Goal: Task Accomplishment & Management: Use online tool/utility

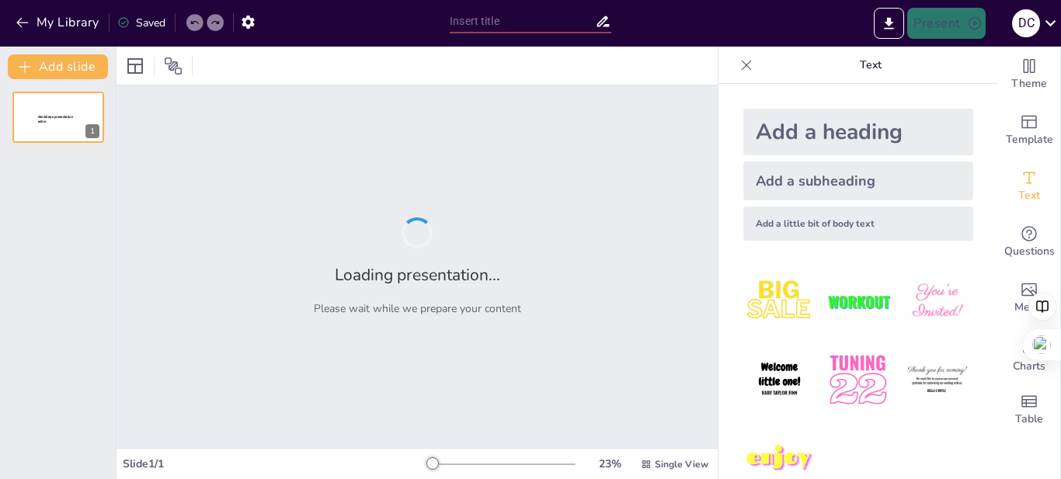
type input "New Sendsteps"
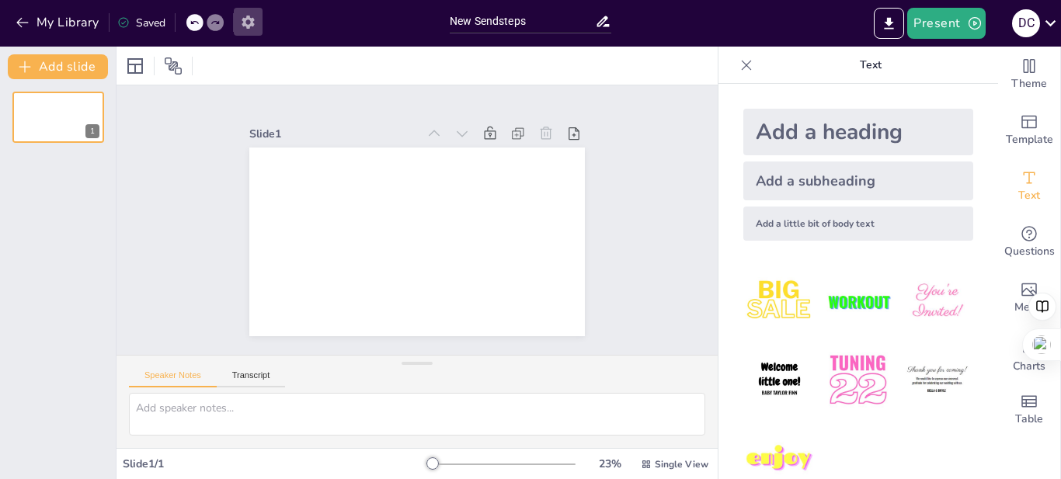
click at [248, 19] on icon "button" at bounding box center [248, 22] width 12 height 13
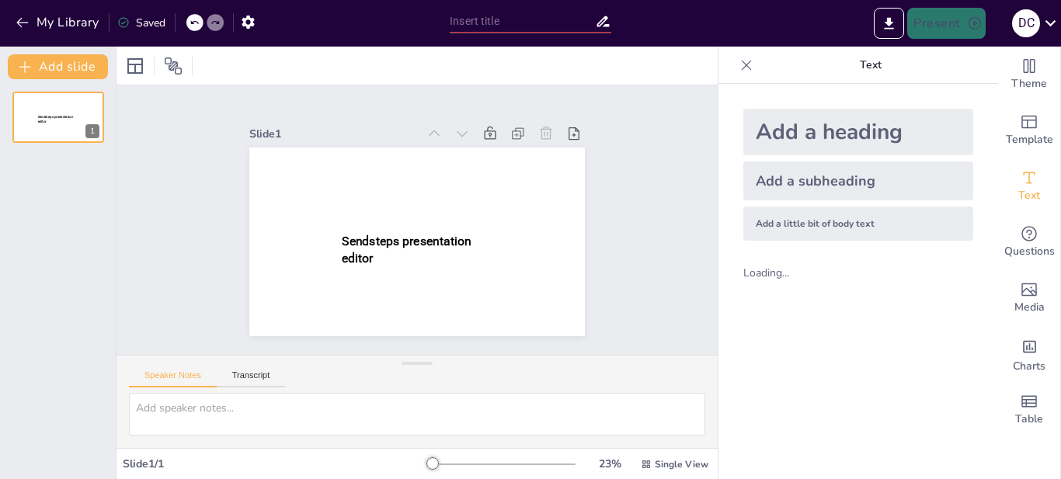
type input "New Sendsteps"
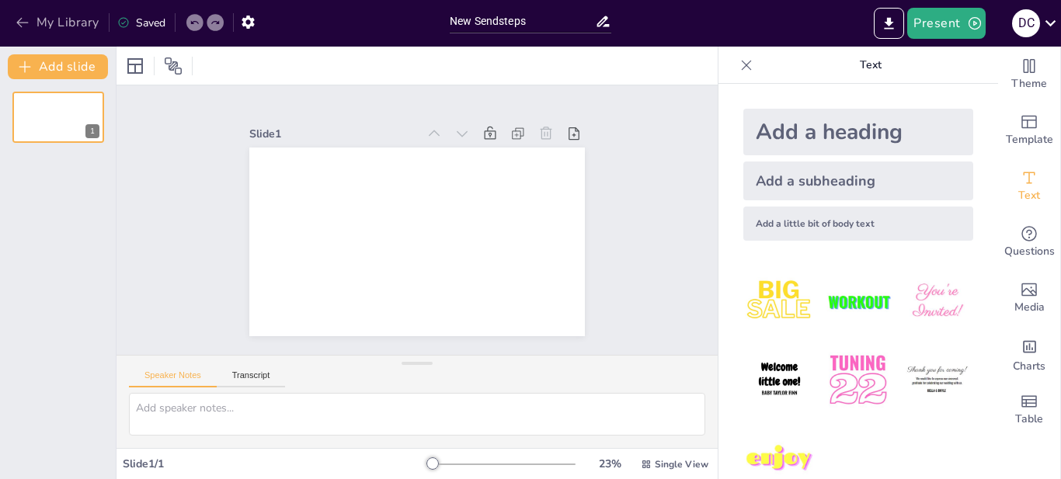
click at [25, 19] on icon "button" at bounding box center [23, 23] width 16 height 16
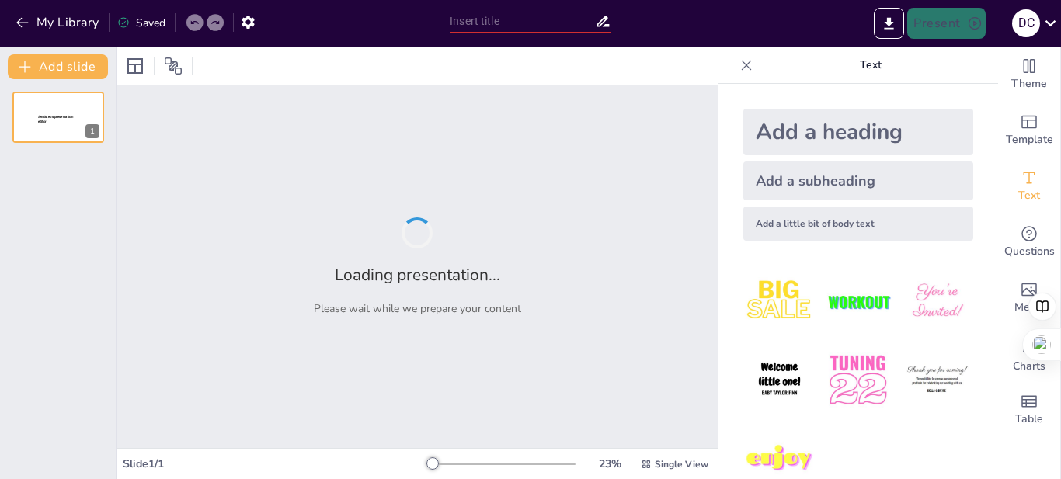
type input "Derechos Humanos y Enfermería: Implicaciones Éticas en la Atención Sanitaria"
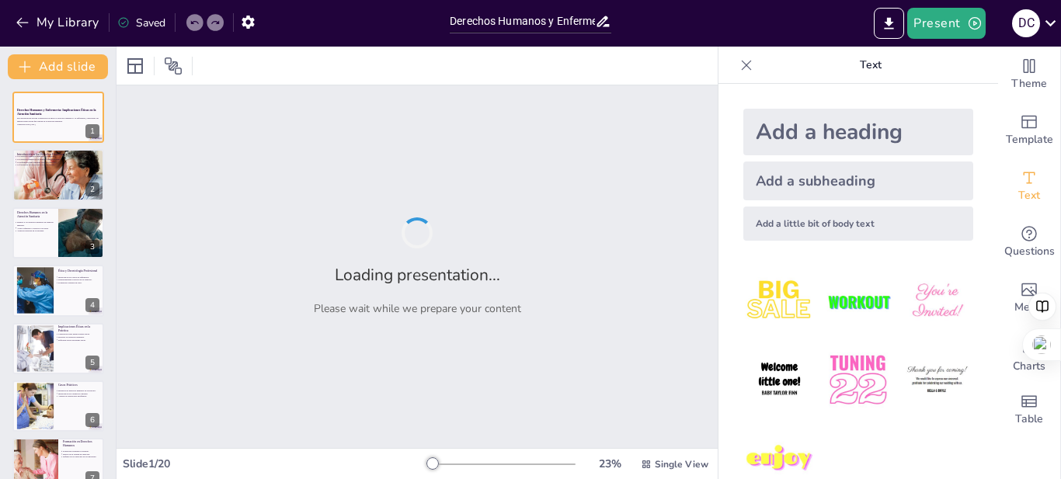
checkbox input "true"
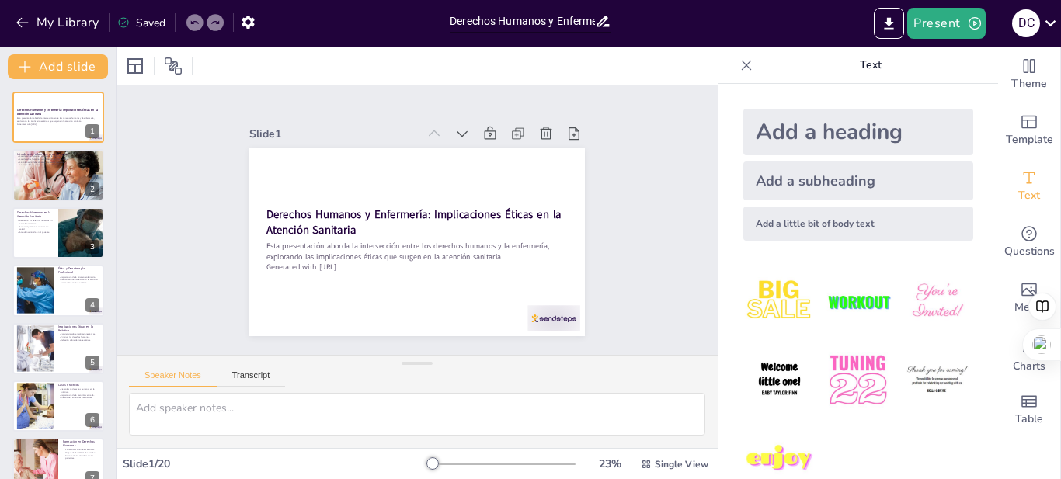
checkbox input "true"
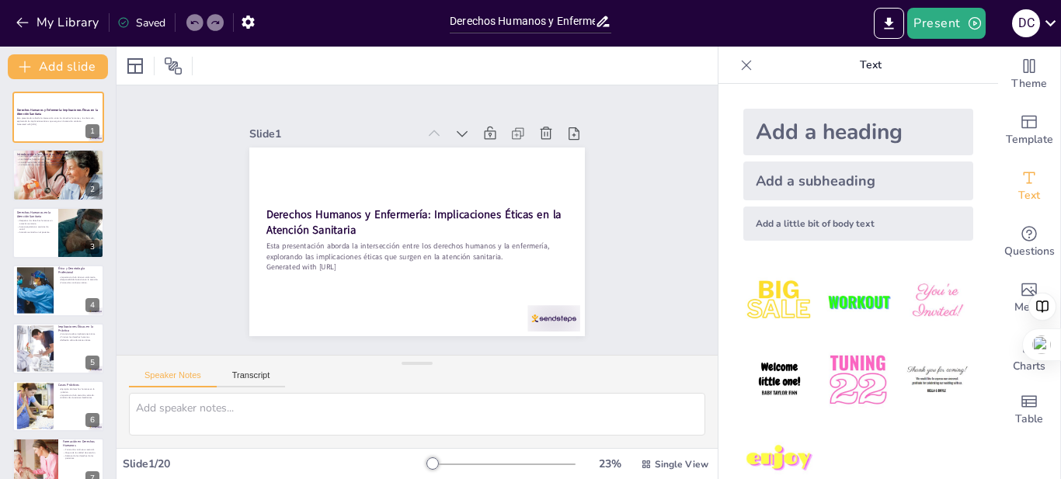
checkbox input "true"
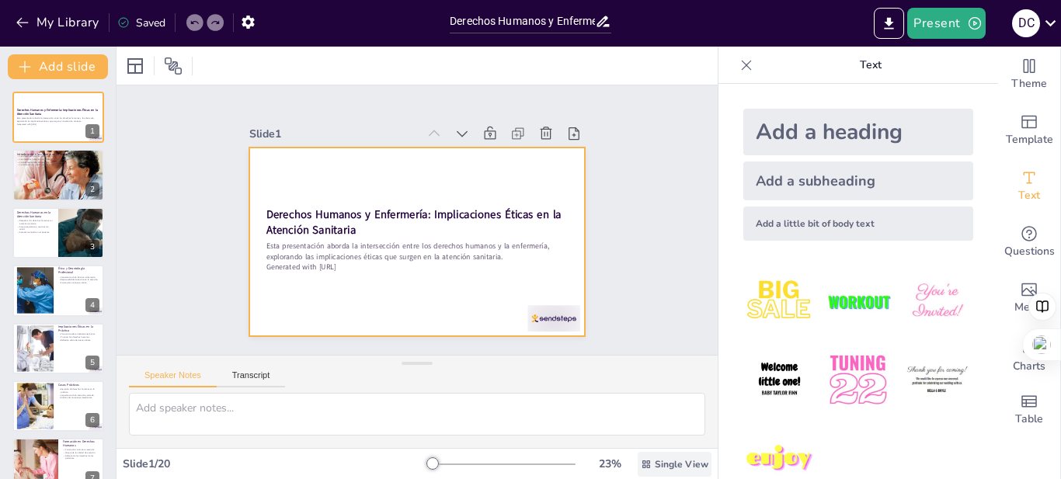
checkbox input "true"
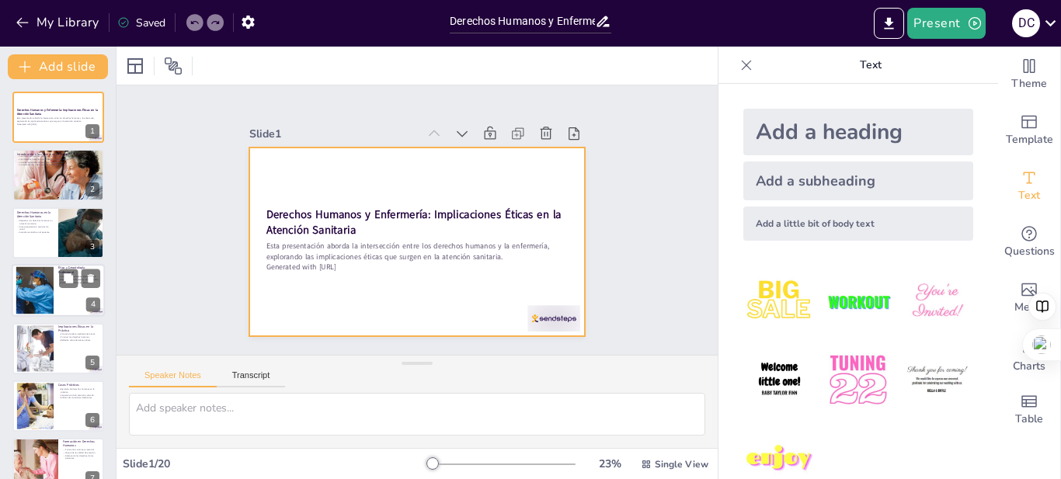
checkbox input "true"
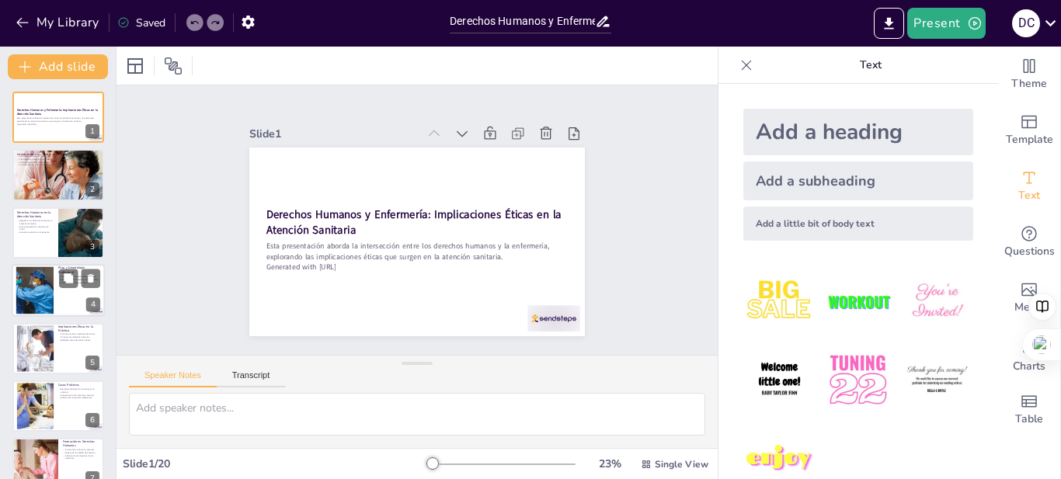
checkbox input "true"
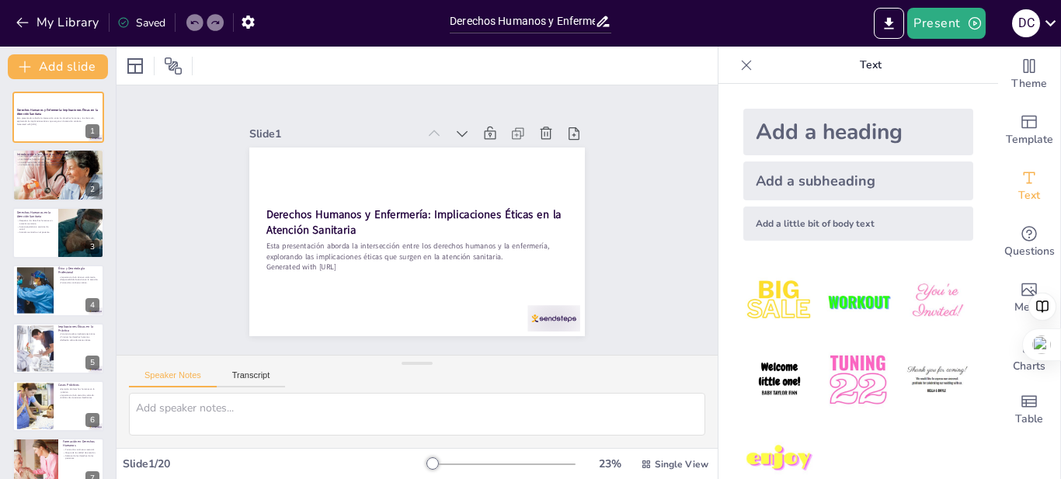
checkbox input "true"
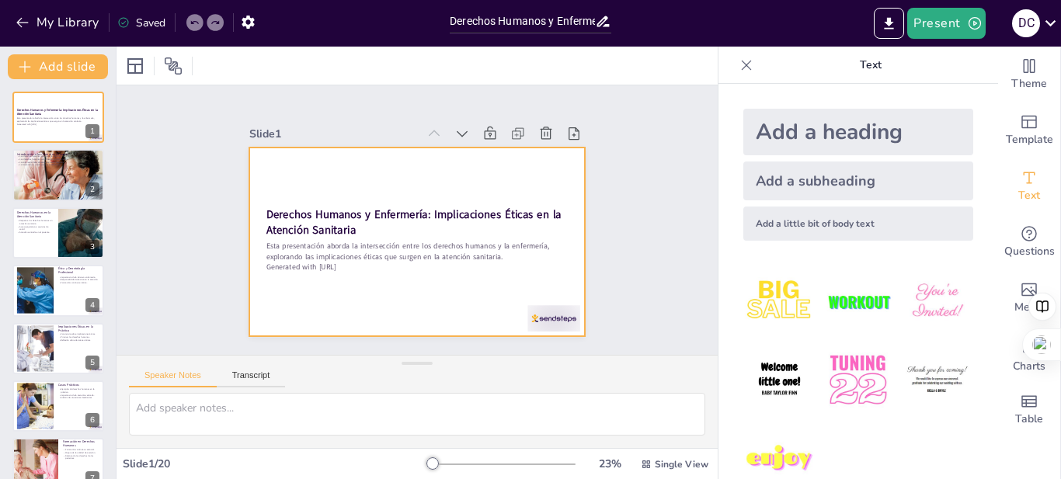
checkbox input "true"
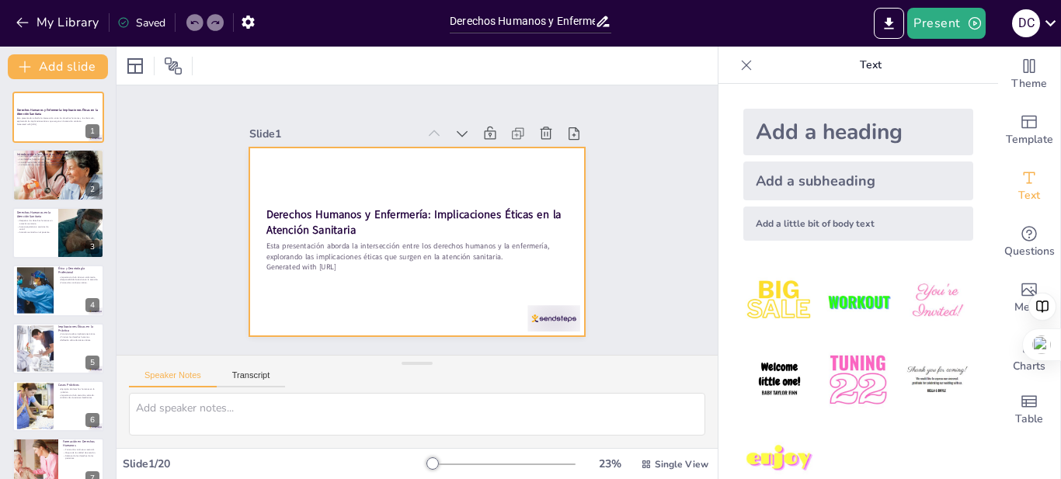
checkbox input "true"
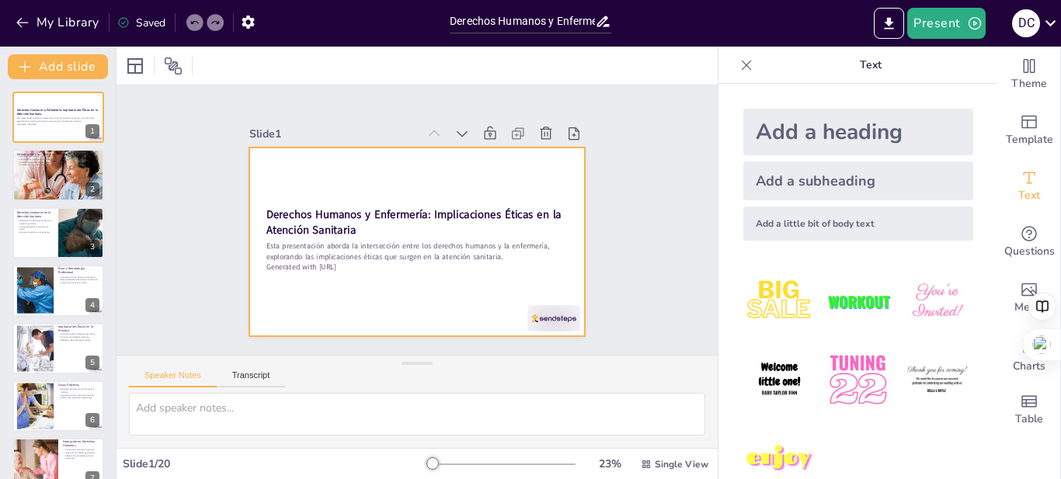
checkbox input "true"
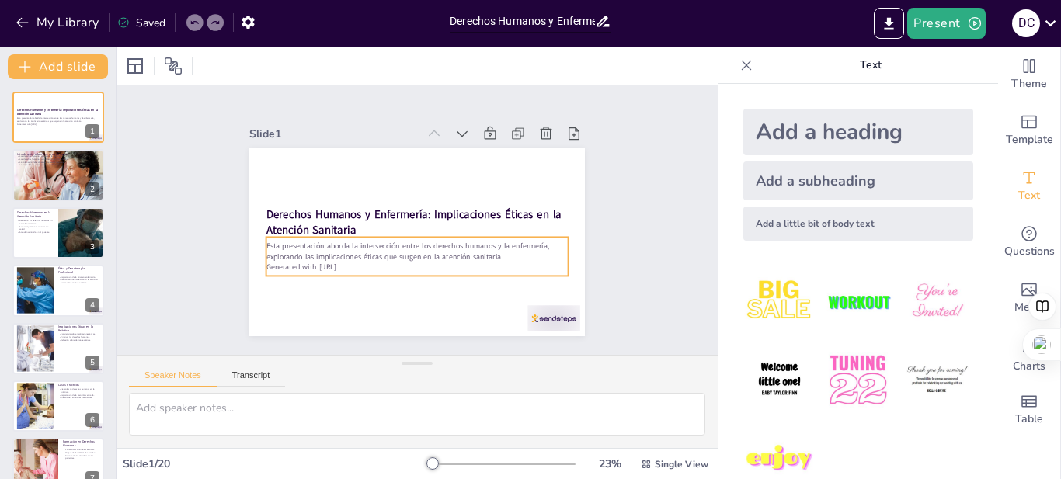
checkbox input "true"
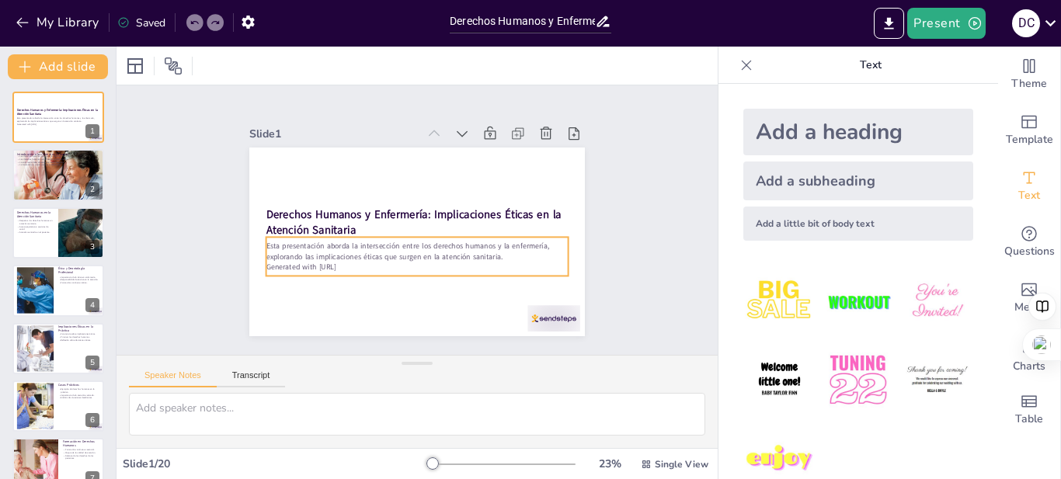
checkbox input "true"
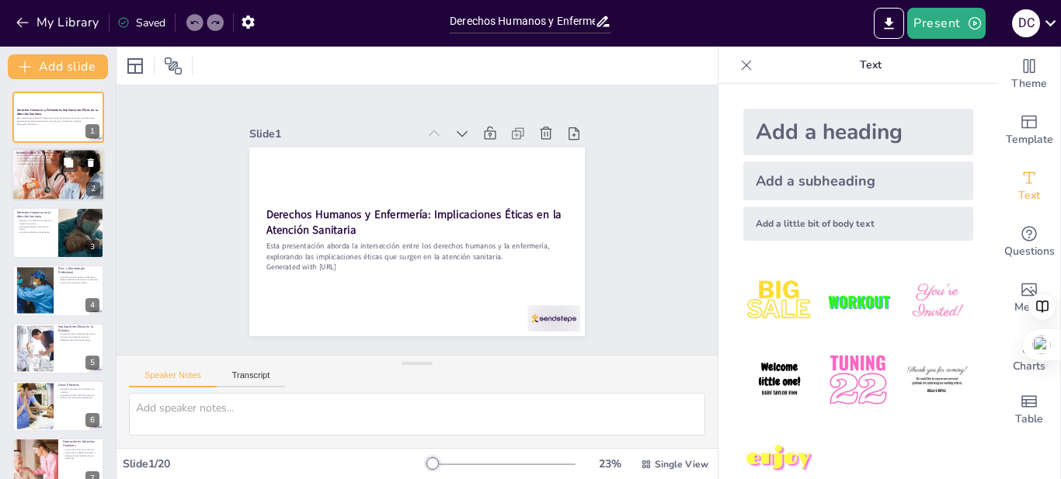
checkbox input "true"
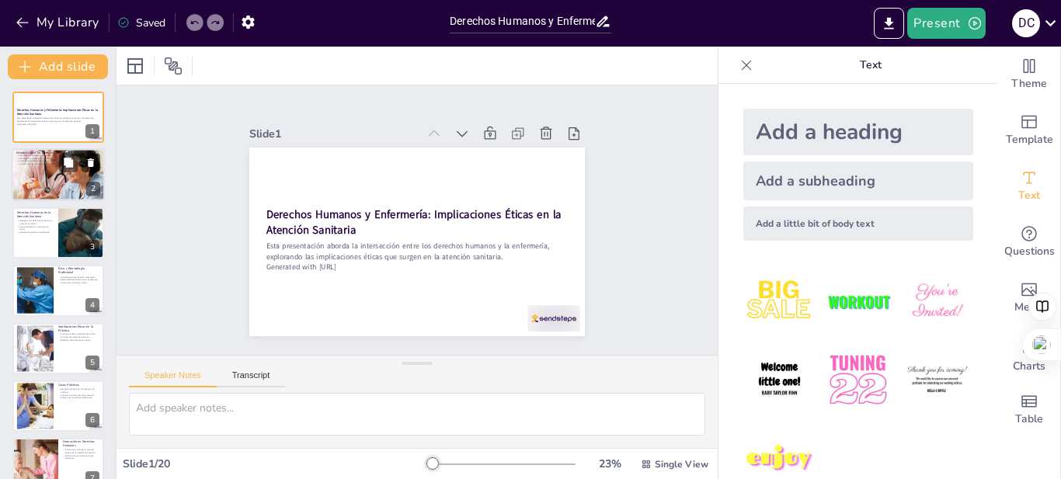
checkbox input "true"
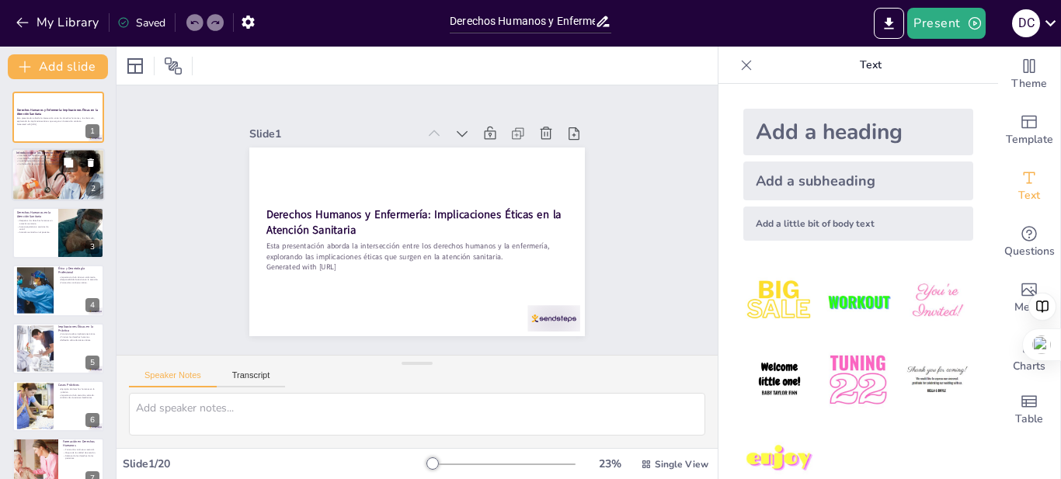
checkbox input "true"
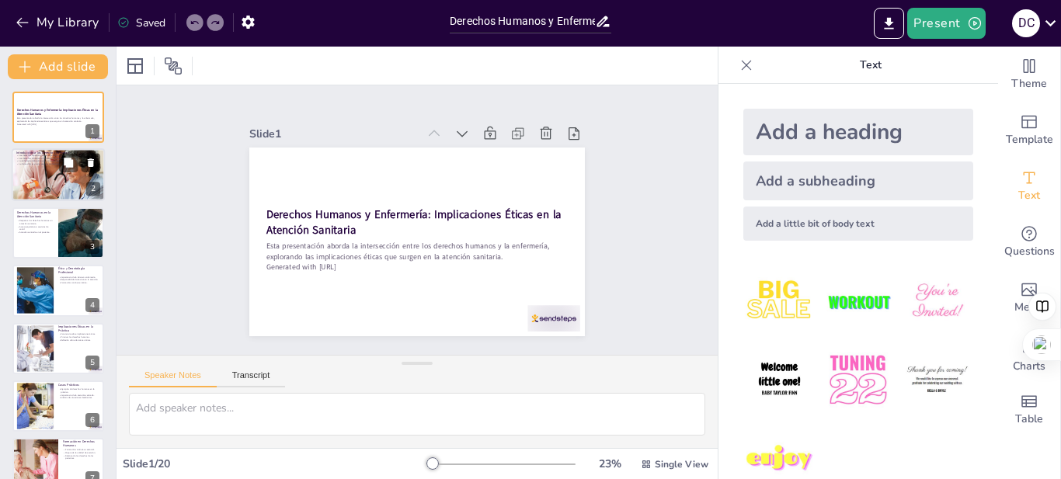
scroll to position [155, 0]
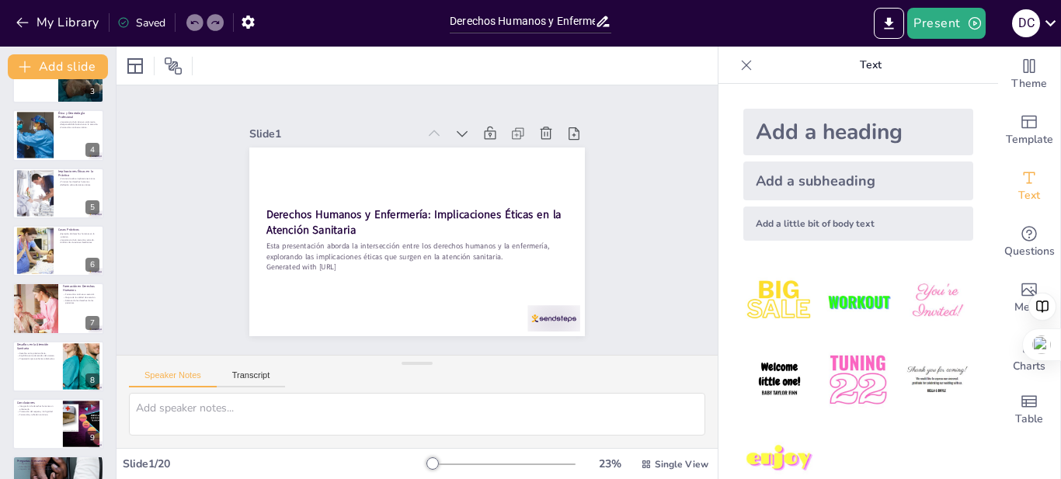
checkbox input "true"
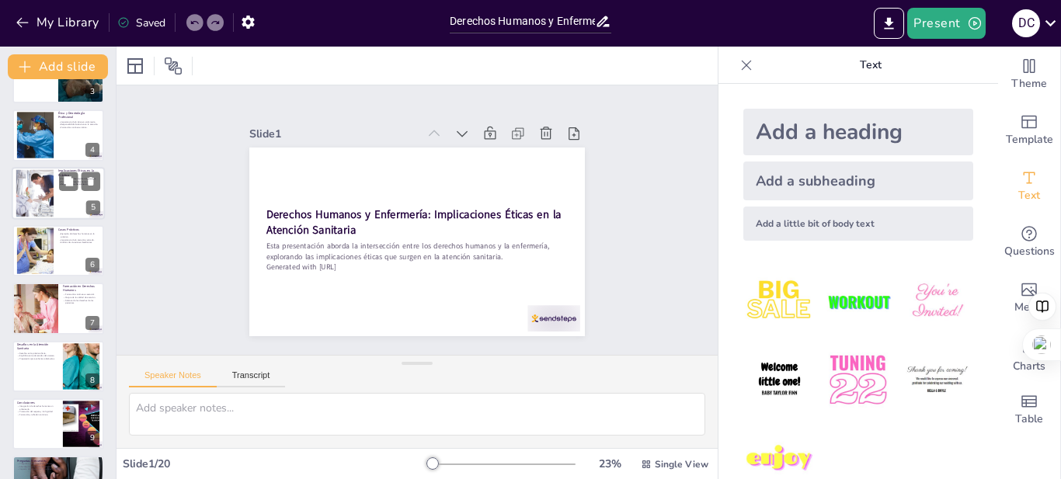
checkbox input "true"
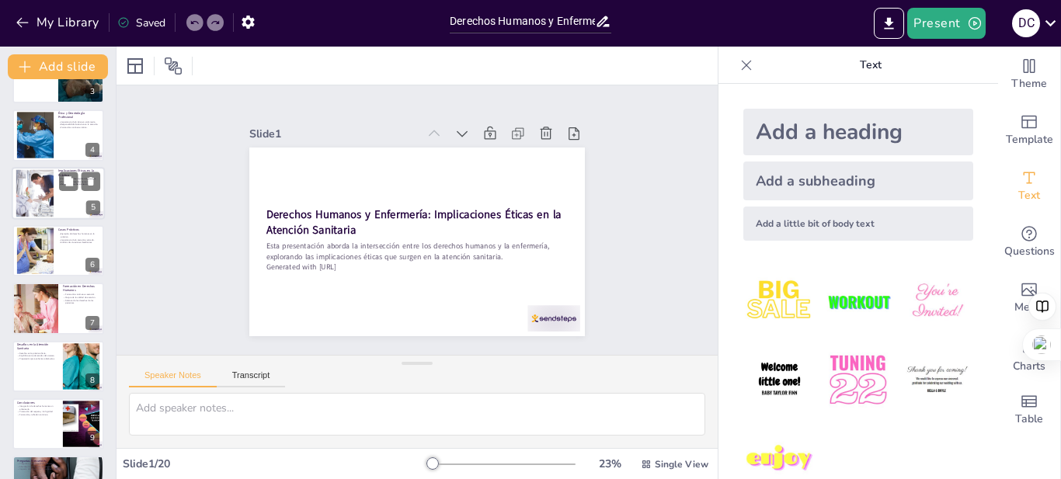
checkbox input "true"
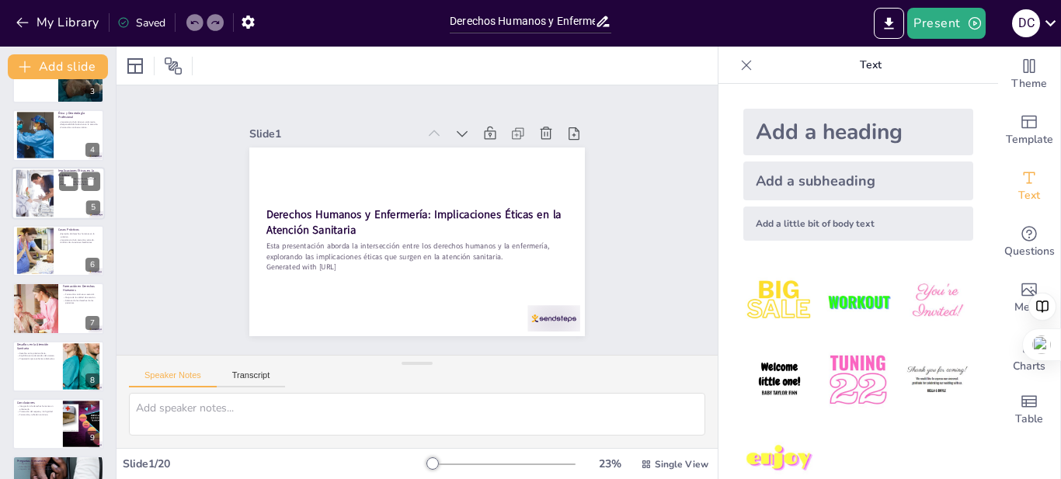
click at [33, 193] on div at bounding box center [34, 192] width 71 height 47
type textarea "La conciencia sobre las implicaciones éticas es fundamental para que las enferm…"
checkbox input "true"
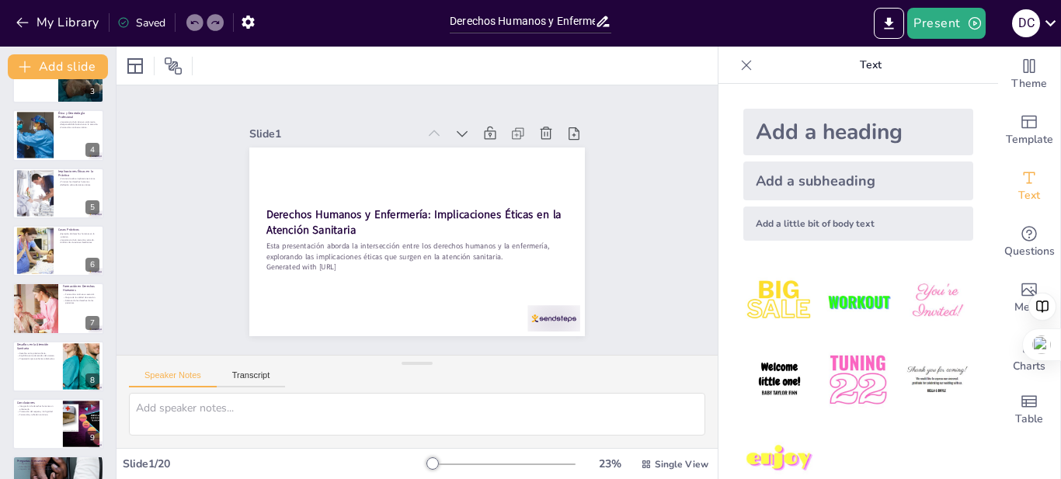
checkbox input "true"
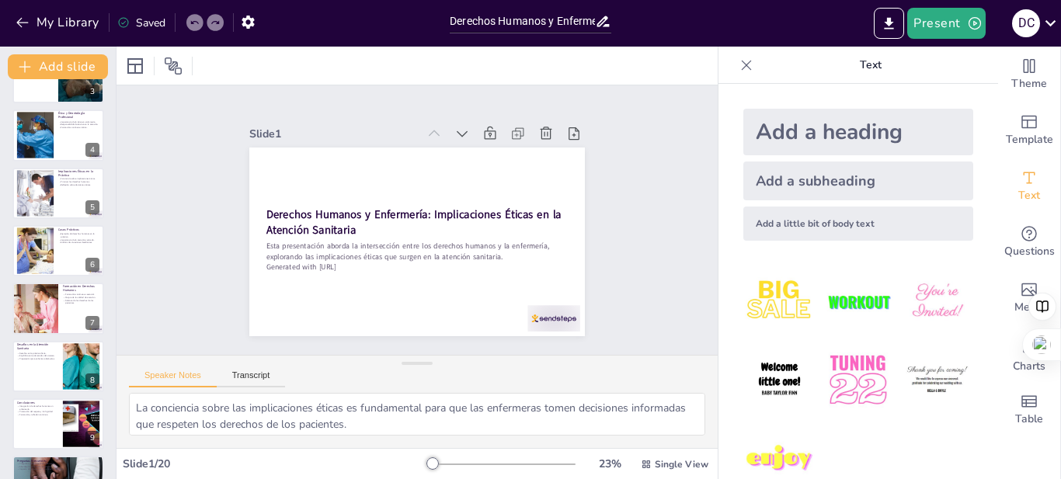
checkbox input "true"
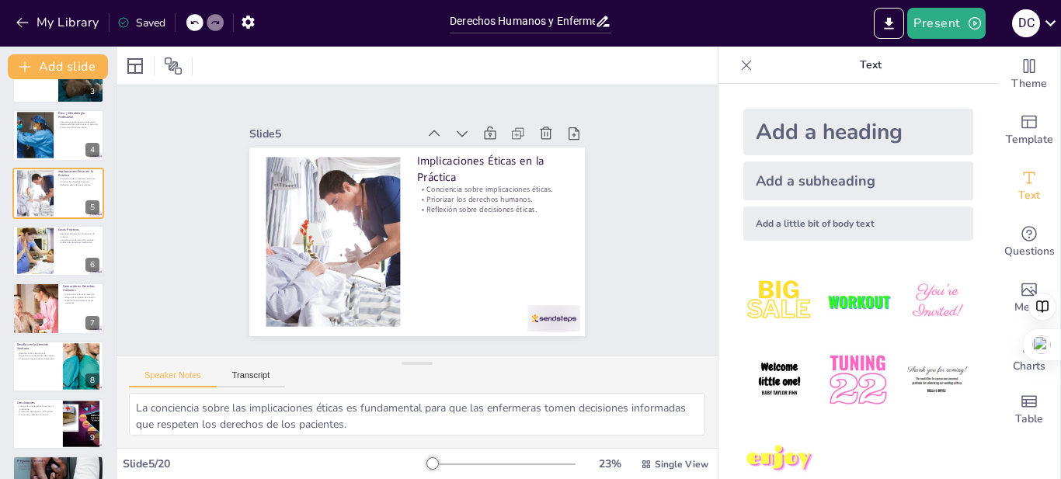
checkbox input "true"
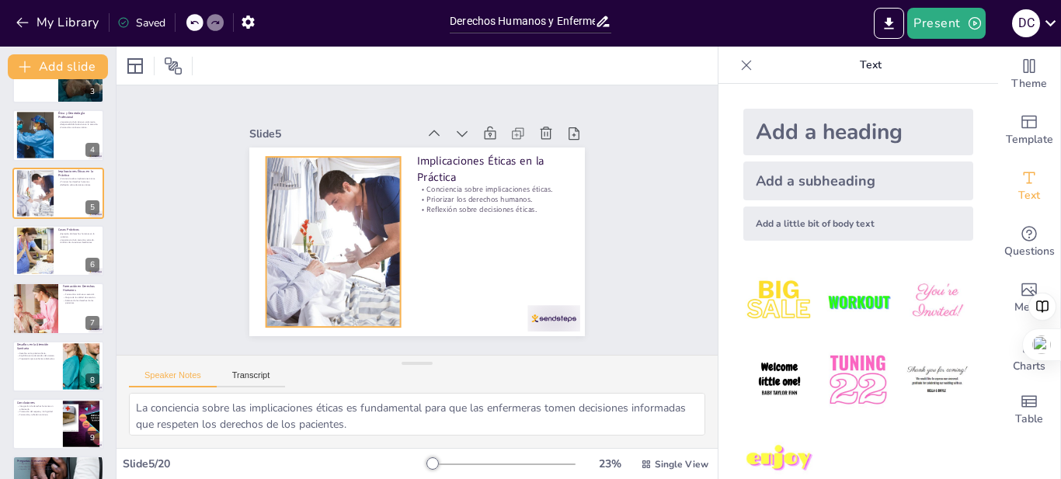
scroll to position [69, 0]
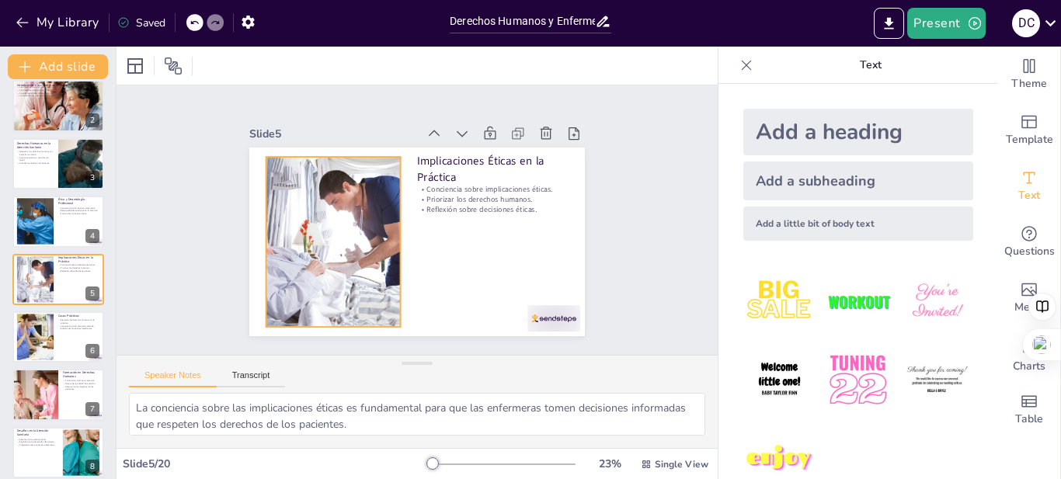
checkbox input "true"
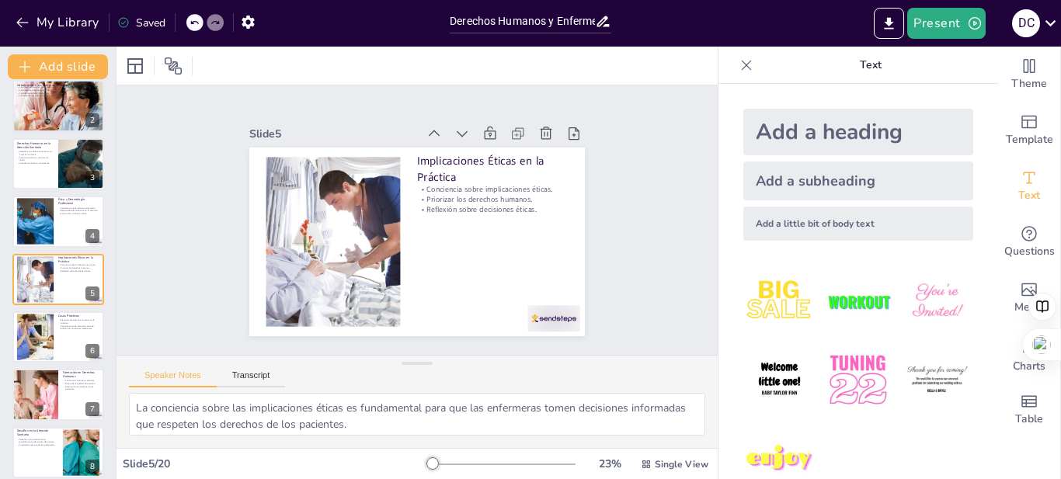
checkbox input "true"
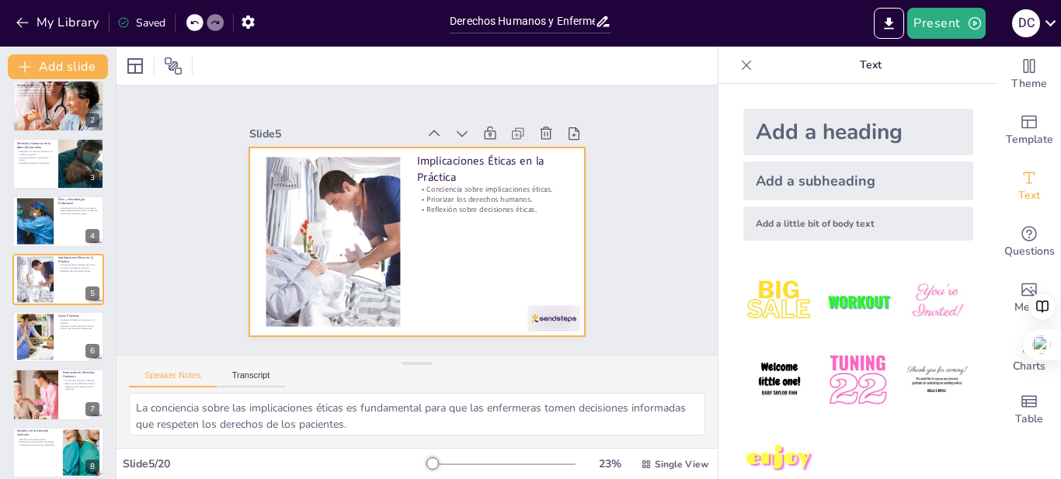
checkbox input "true"
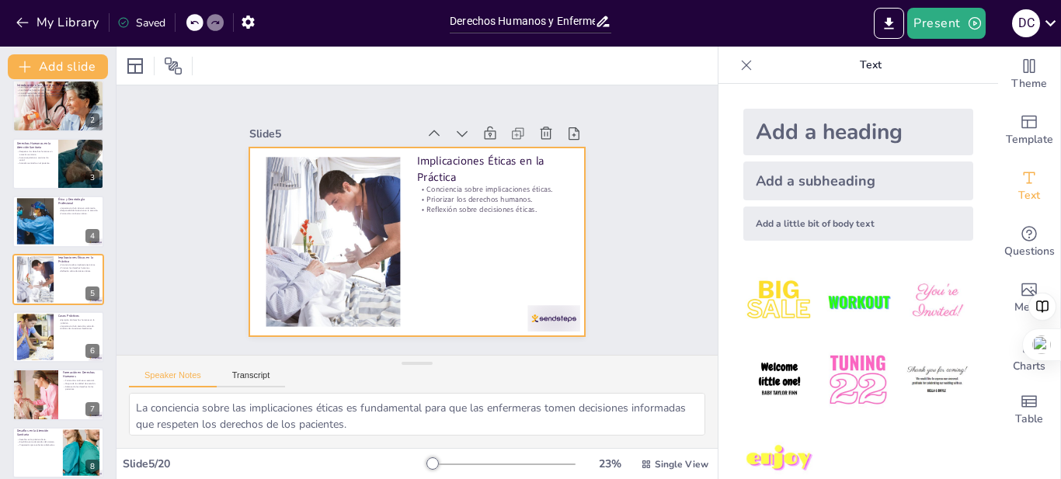
checkbox input "true"
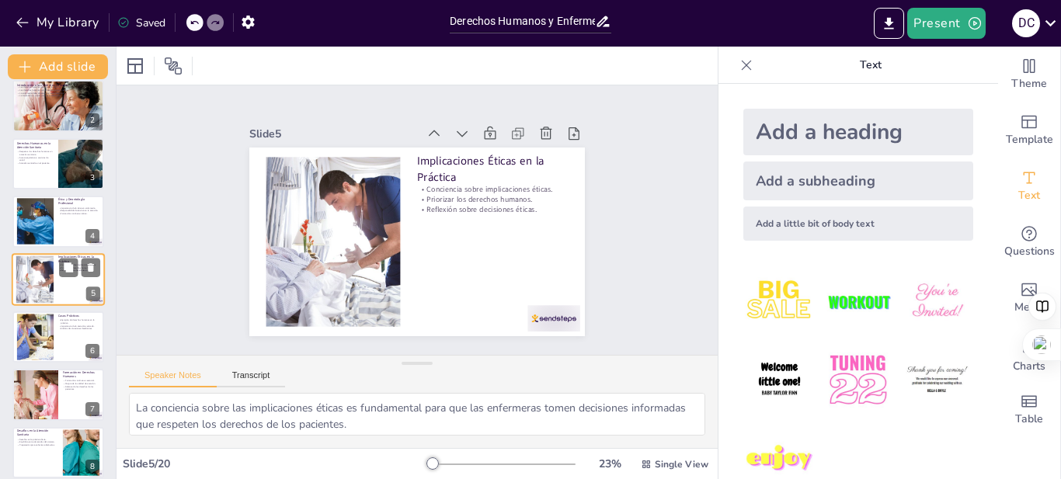
checkbox input "true"
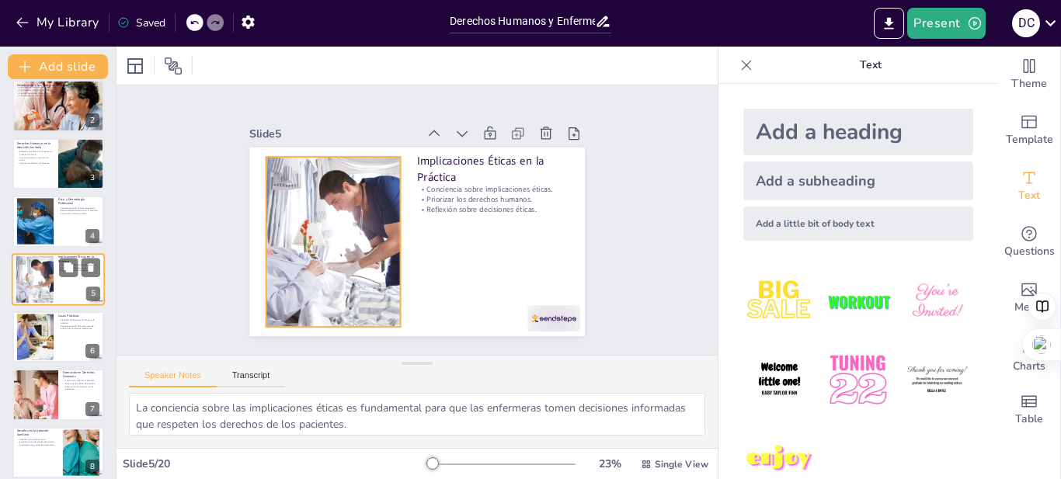
checkbox input "true"
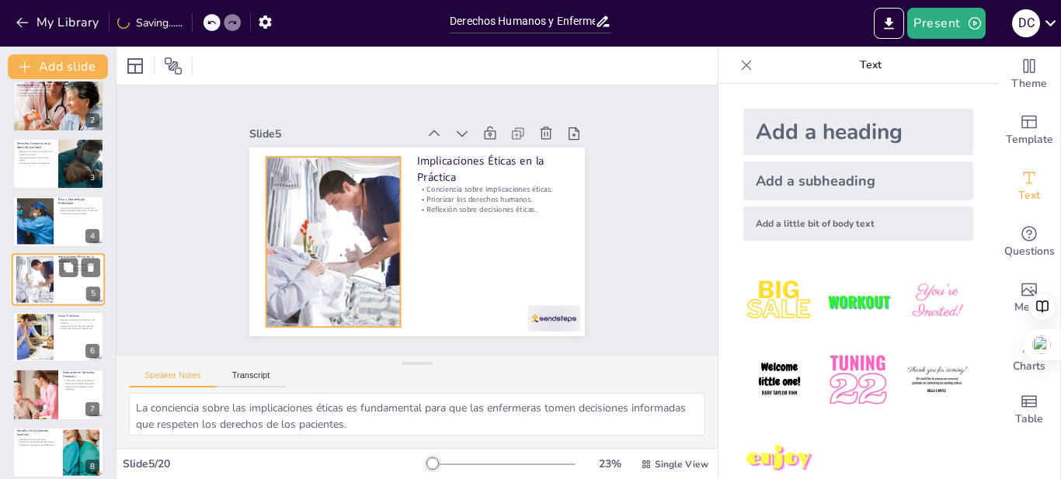
click at [46, 279] on div at bounding box center [34, 279] width 71 height 47
checkbox input "true"
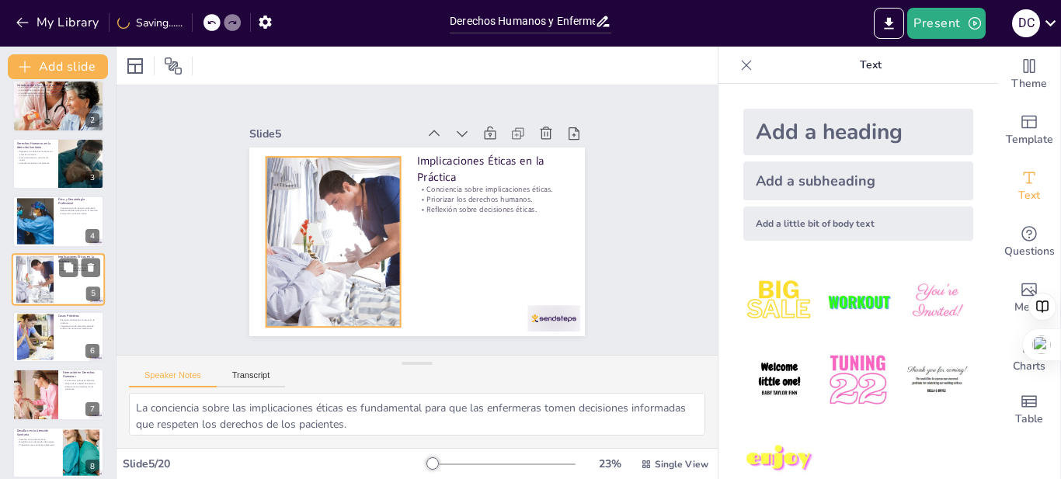
checkbox input "true"
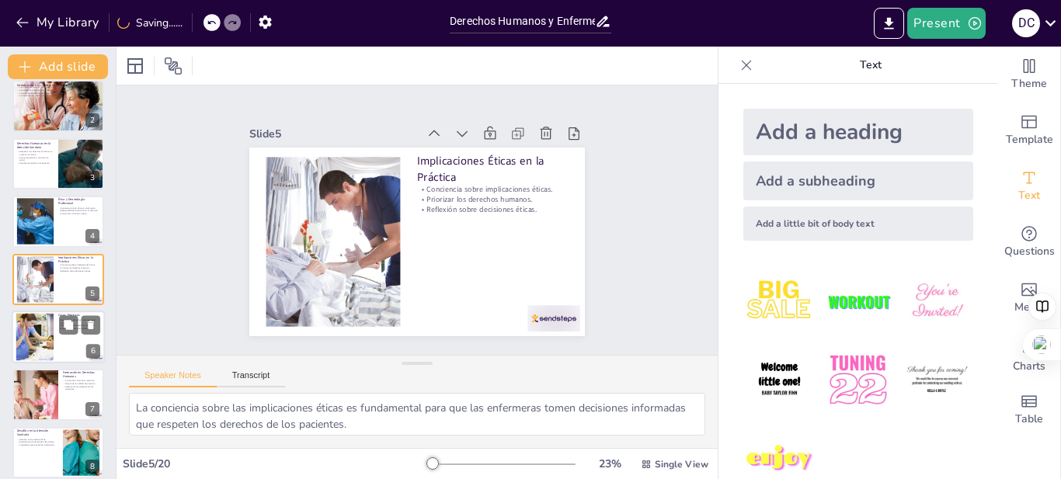
checkbox input "true"
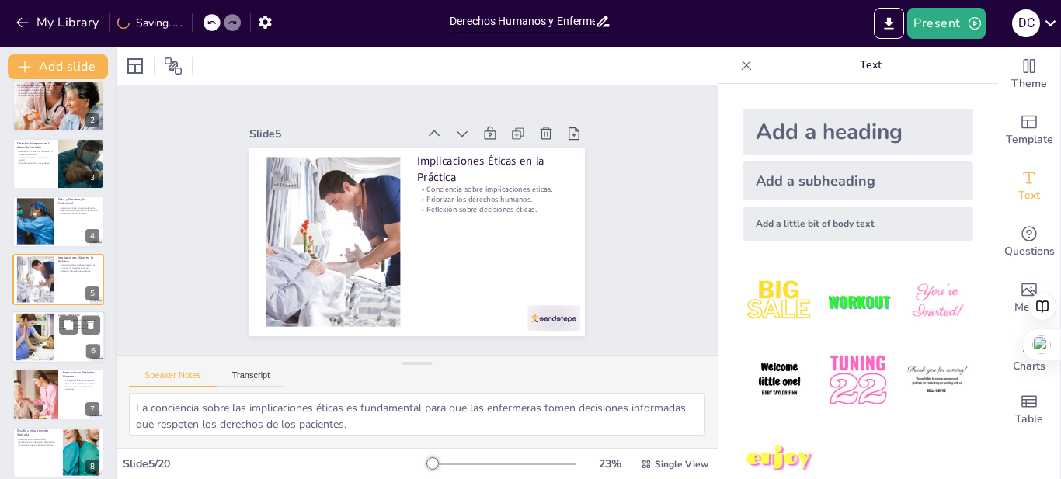
checkbox input "true"
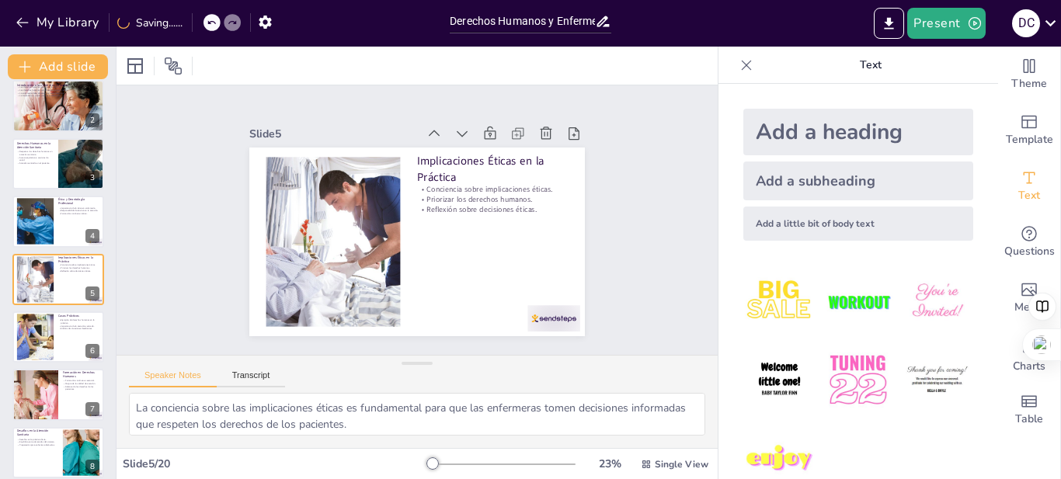
checkbox input "true"
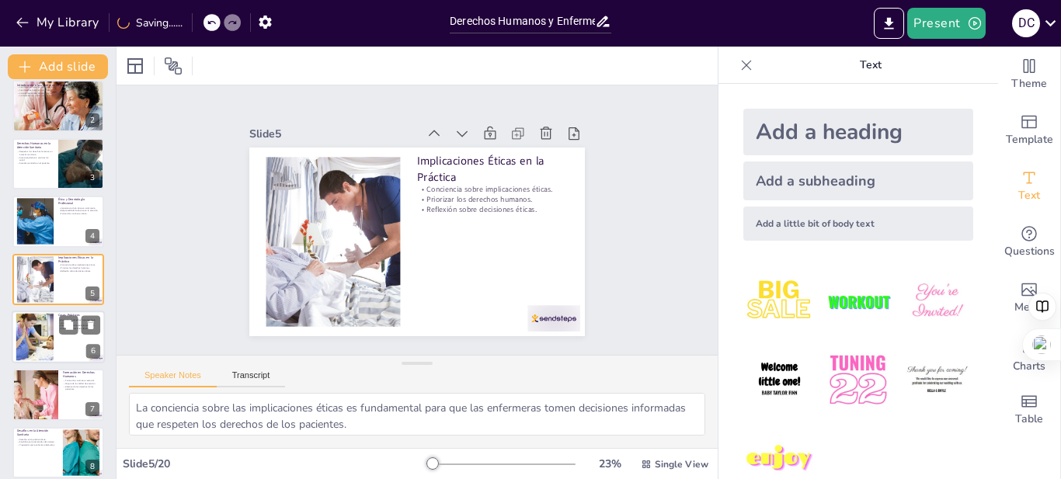
checkbox input "true"
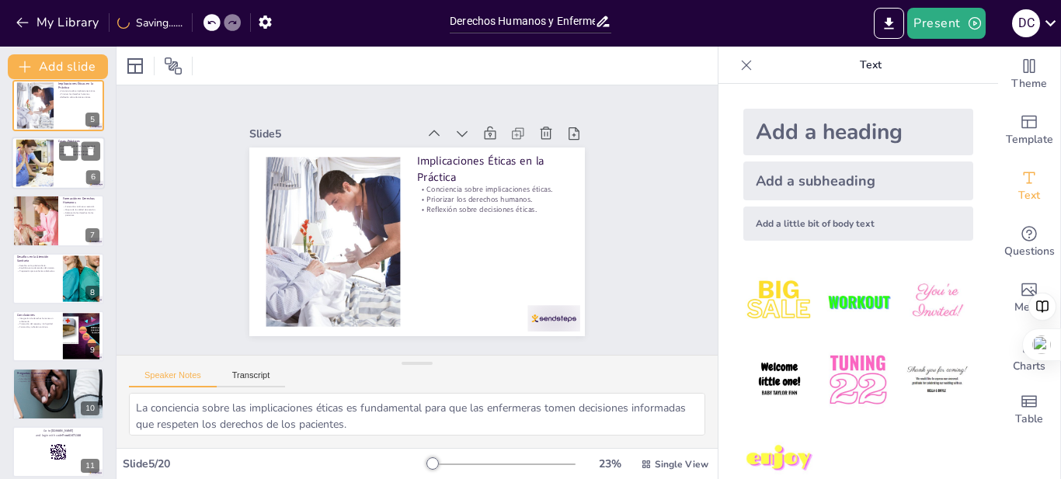
checkbox input "true"
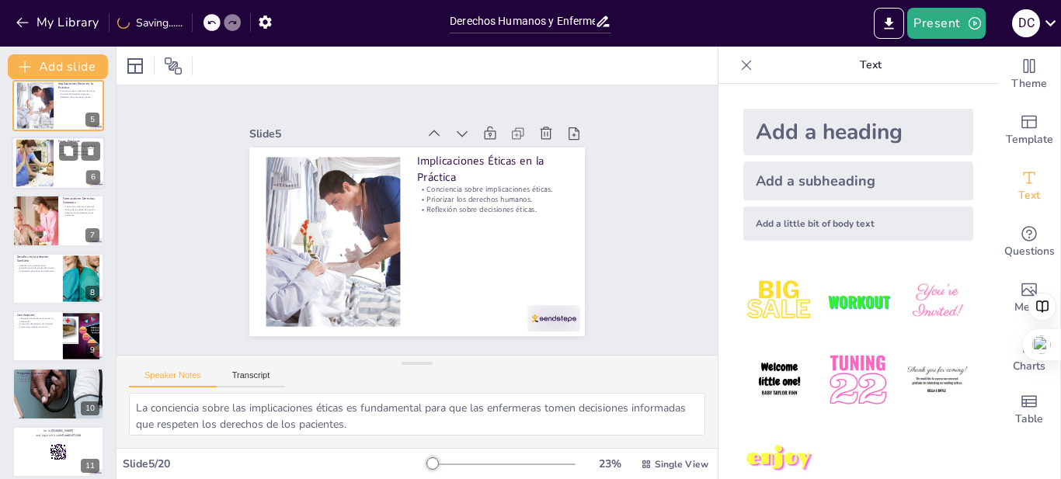
scroll to position [302, 0]
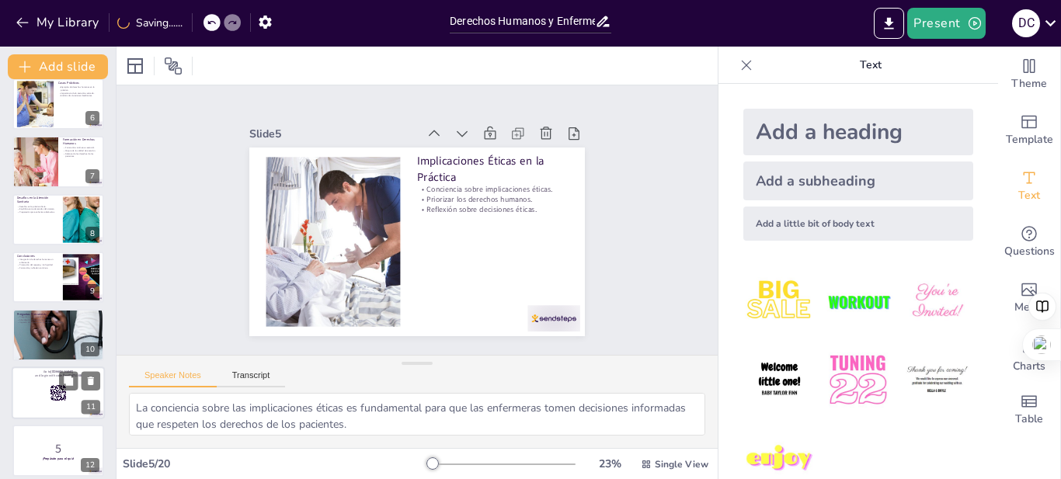
checkbox input "true"
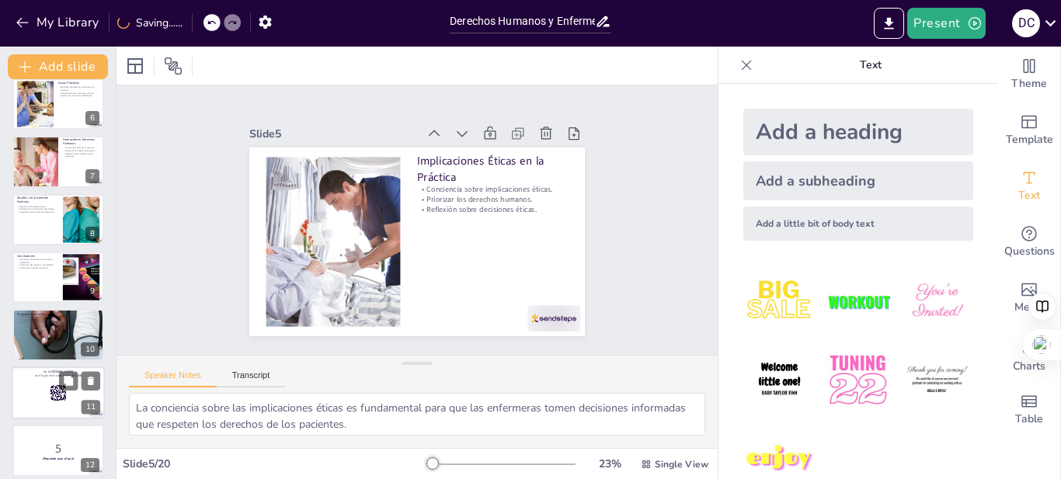
checkbox input "true"
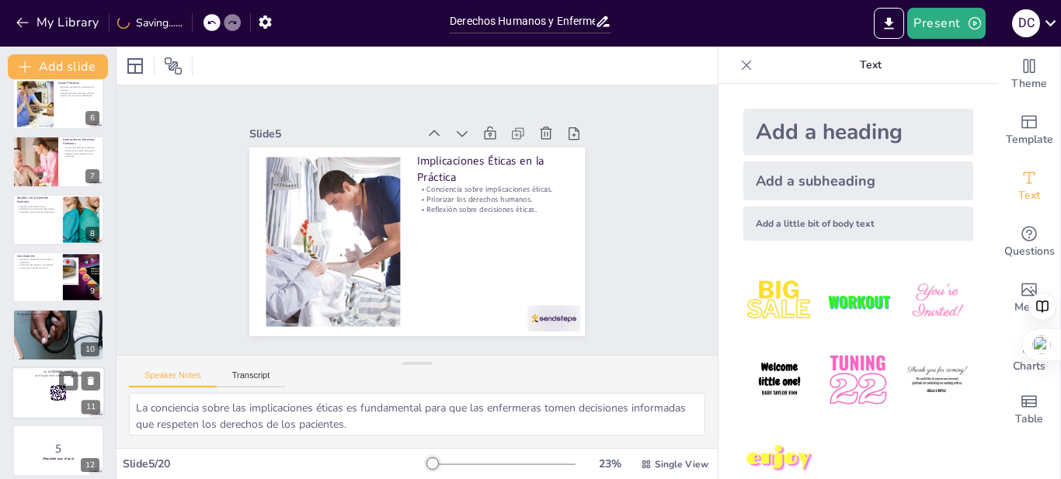
checkbox input "true"
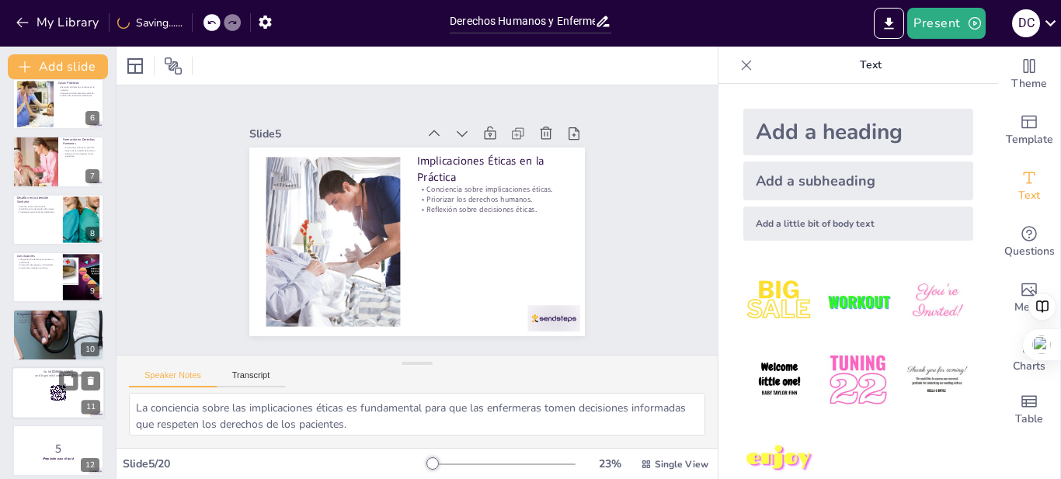
click at [32, 393] on div at bounding box center [58, 393] width 93 height 53
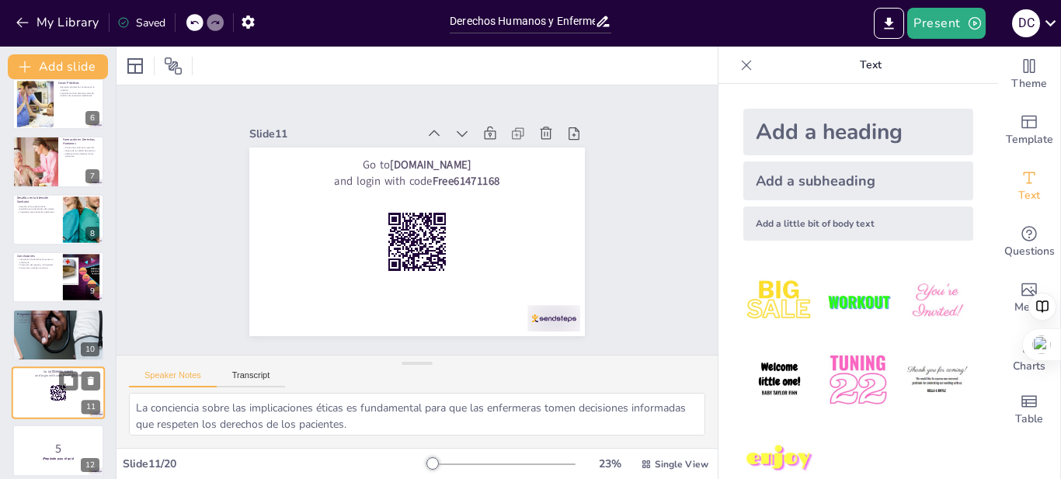
checkbox input "true"
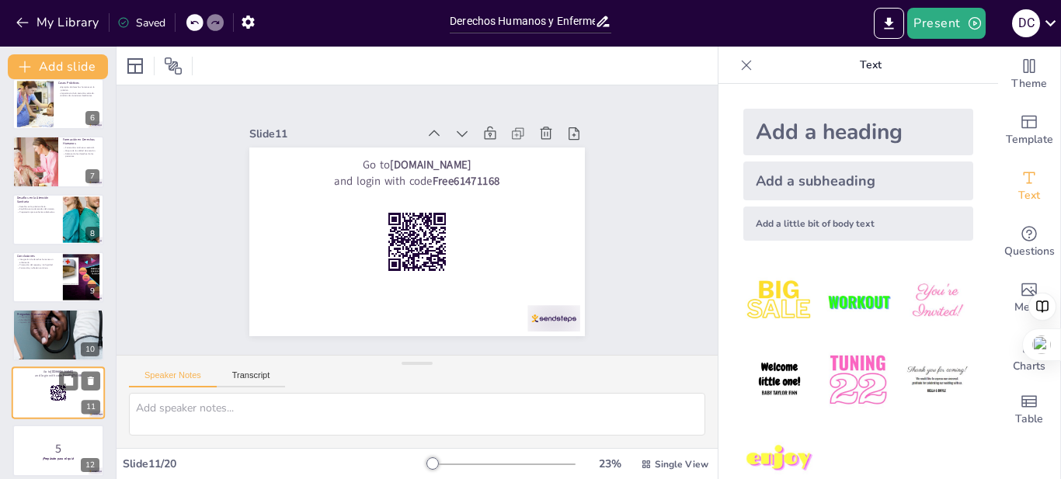
scroll to position [416, 0]
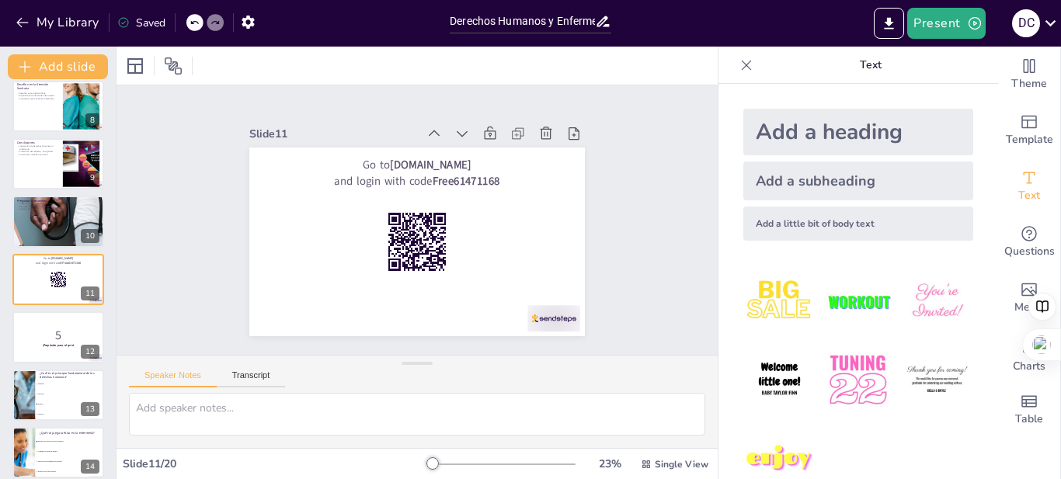
checkbox input "true"
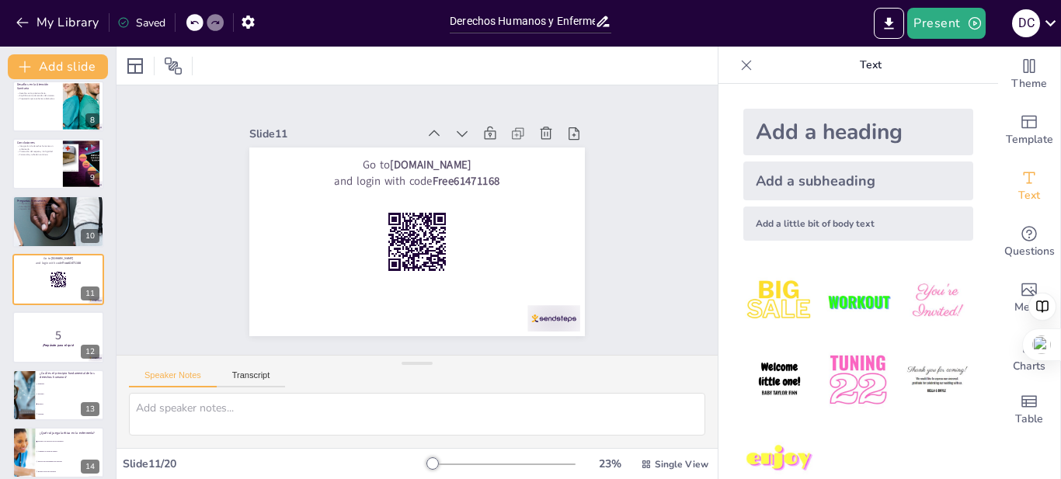
checkbox input "true"
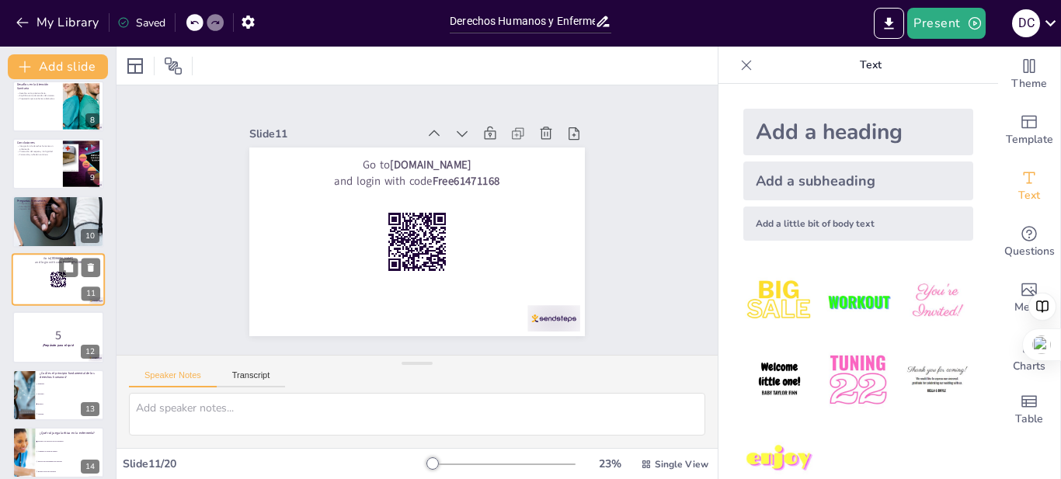
checkbox input "true"
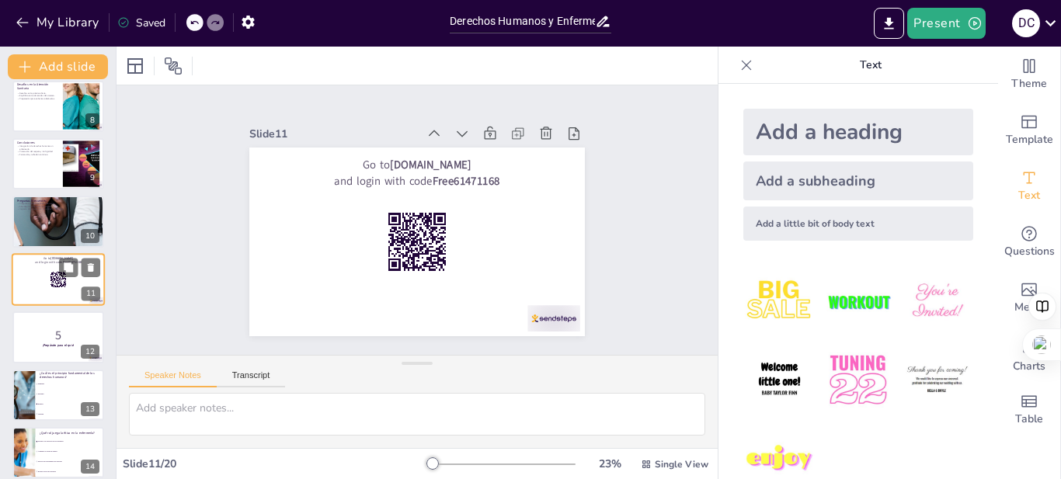
checkbox input "true"
click at [32, 332] on p "5" at bounding box center [58, 335] width 84 height 17
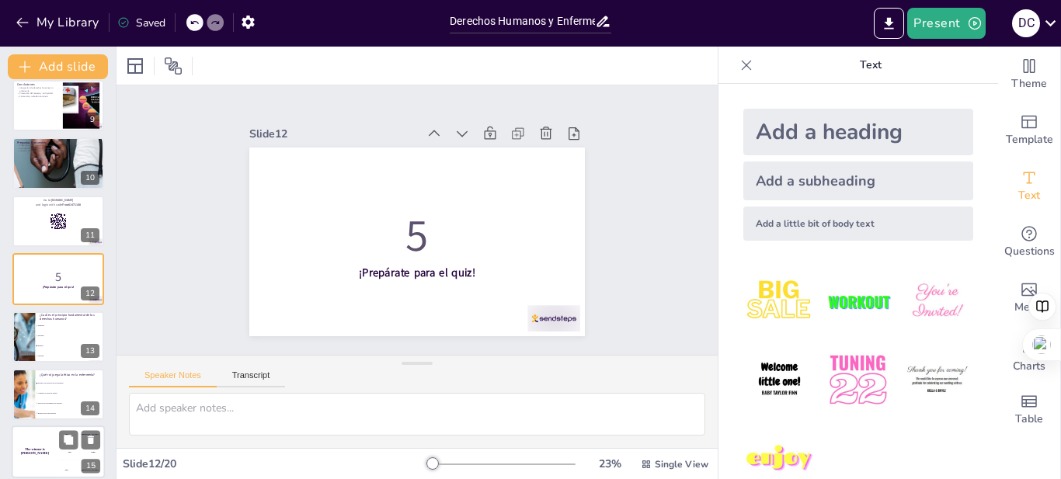
scroll to position [629, 0]
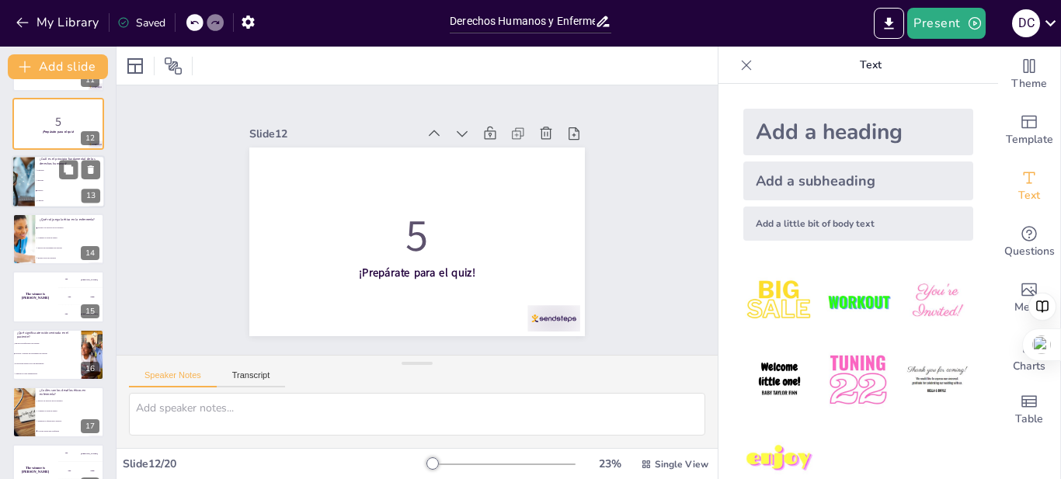
click at [53, 186] on li "Respeto" at bounding box center [70, 191] width 70 height 10
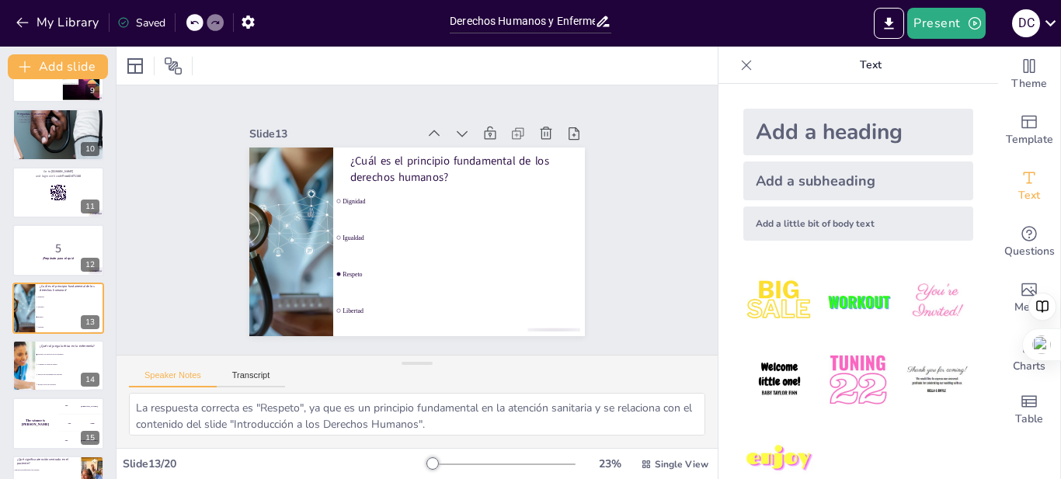
scroll to position [0, 0]
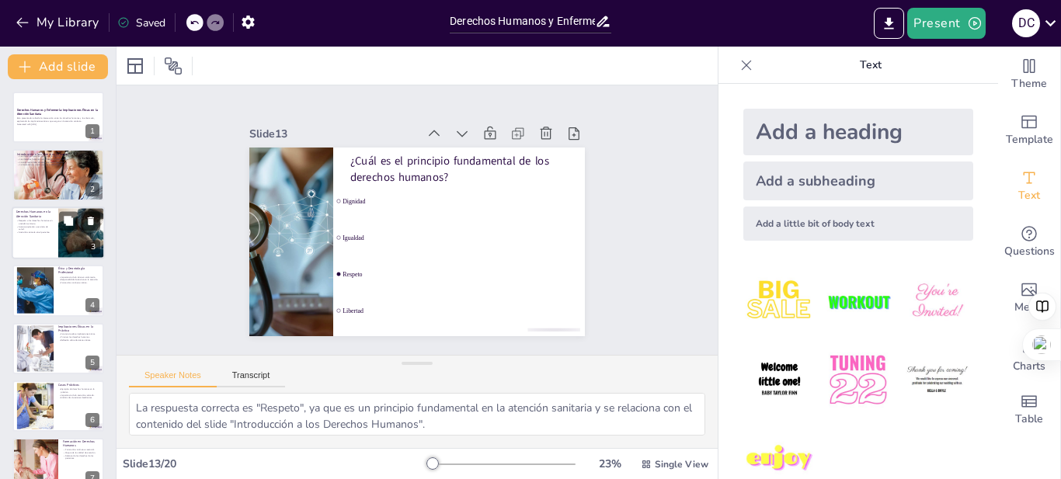
click at [37, 224] on p "Respeto a los derechos humanos en atención sanitaria." at bounding box center [34, 221] width 37 height 5
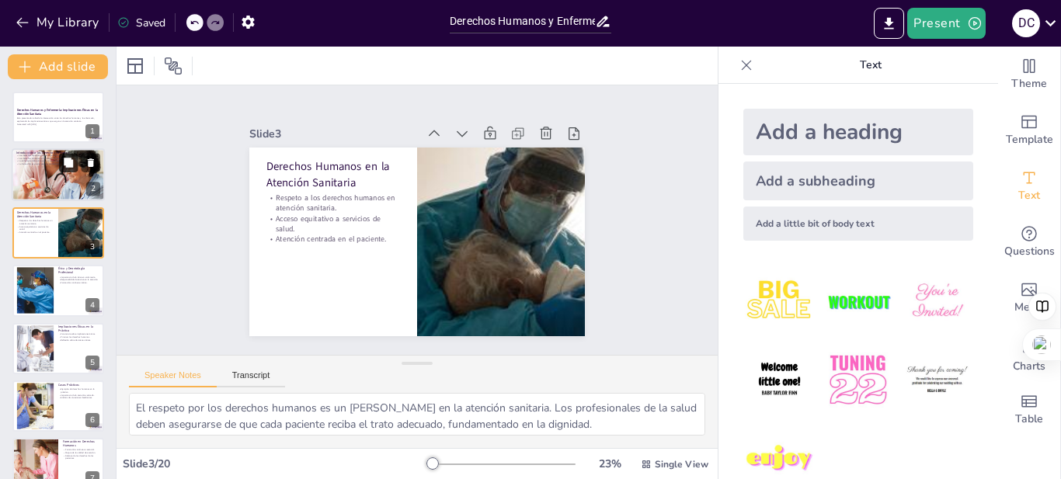
click at [61, 169] on button at bounding box center [68, 163] width 19 height 19
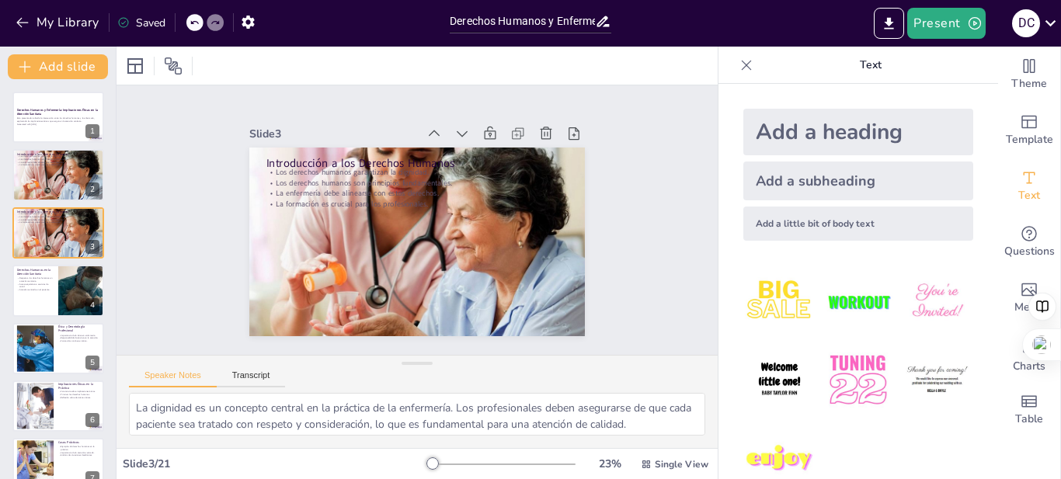
click at [83, 103] on button at bounding box center [90, 105] width 19 height 19
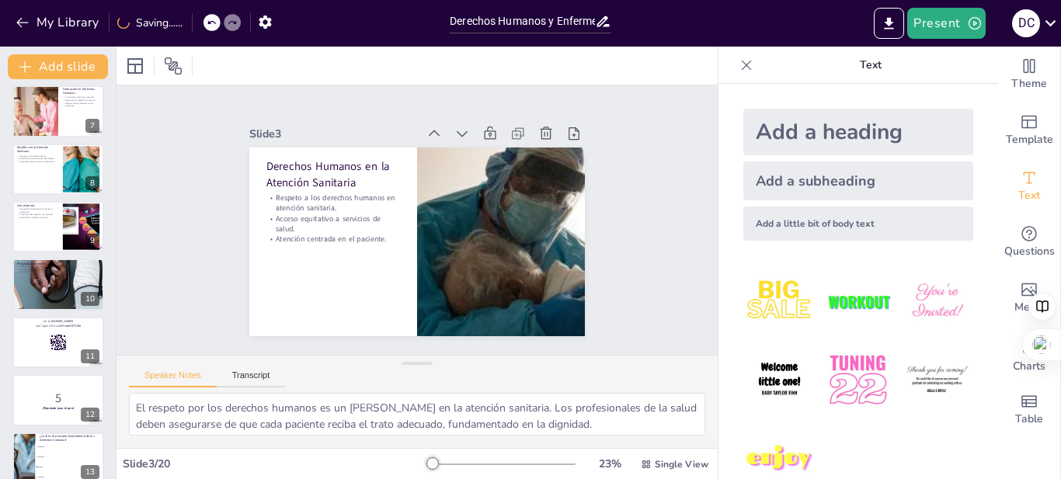
scroll to position [774, 0]
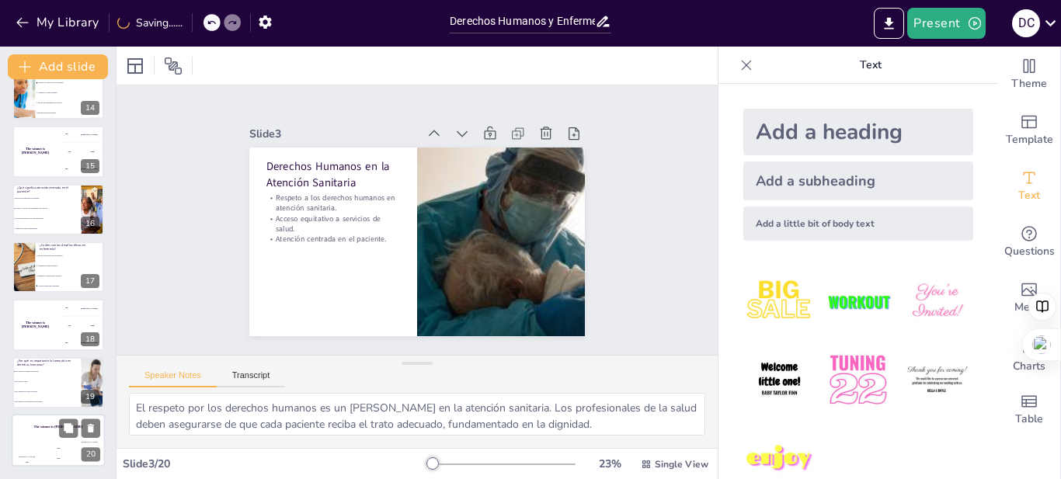
click at [34, 441] on div "Hasan 100" at bounding box center [27, 454] width 31 height 26
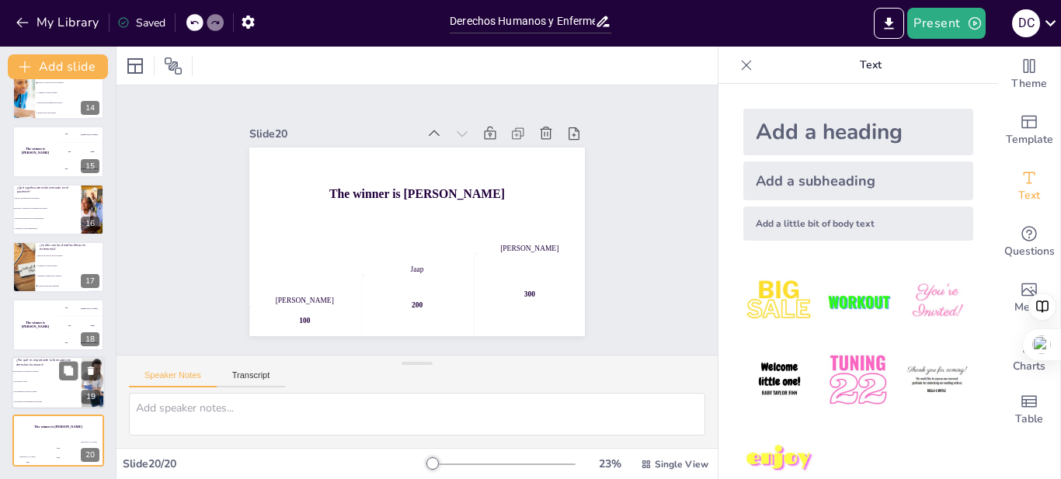
click at [22, 368] on li "Para mejorar la calidad de atención" at bounding box center [47, 372] width 70 height 10
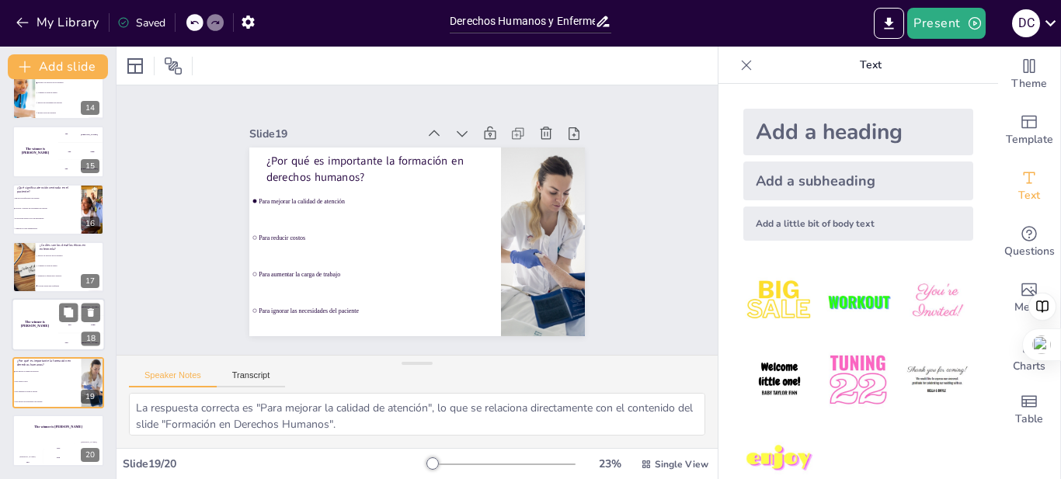
click at [42, 336] on div "The winner is Niels 🏆" at bounding box center [35, 325] width 47 height 53
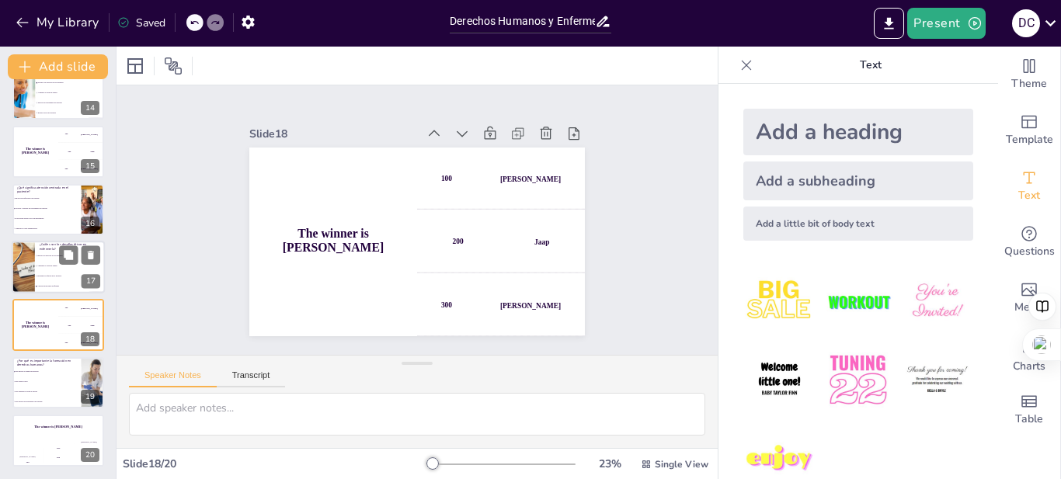
click at [33, 280] on div at bounding box center [23, 267] width 93 height 53
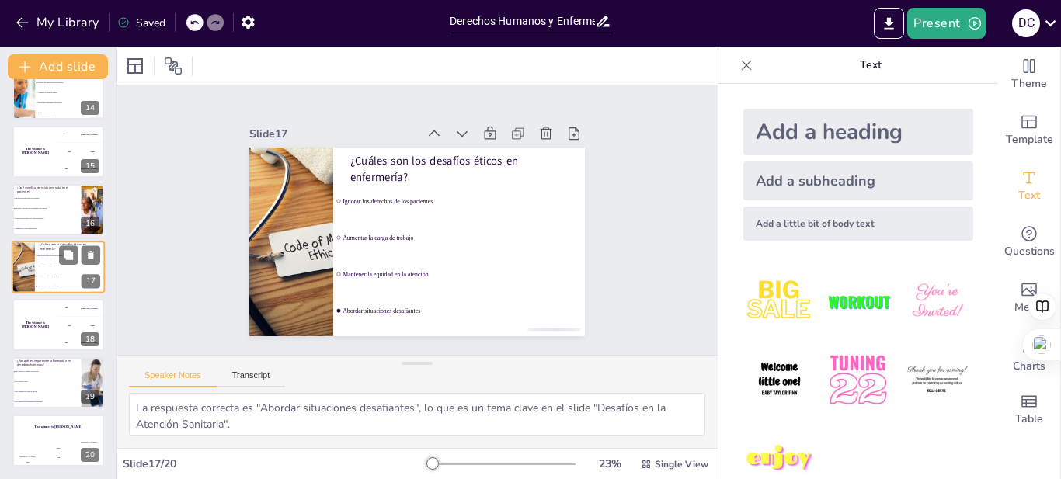
scroll to position [763, 0]
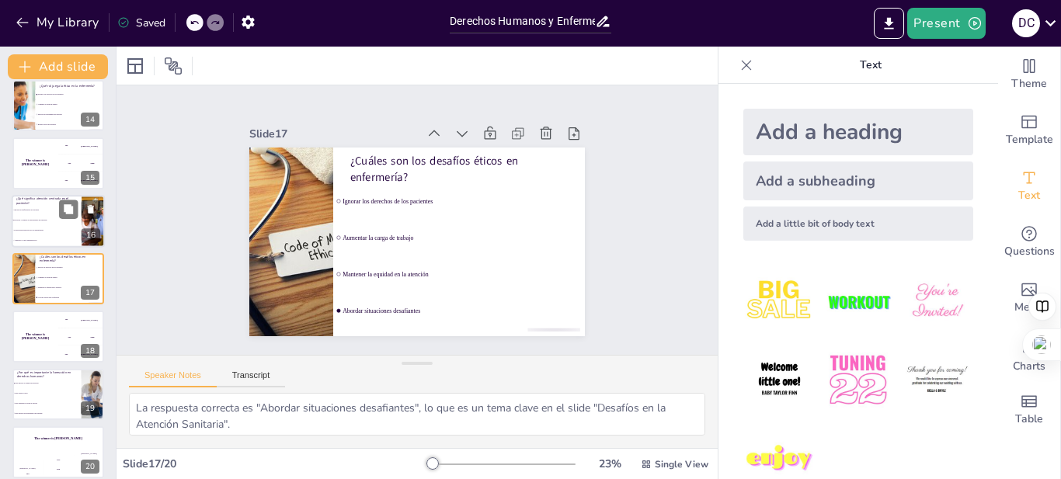
click at [18, 203] on p "¿Qué significa atención centrada en el paciente?" at bounding box center [46, 201] width 61 height 9
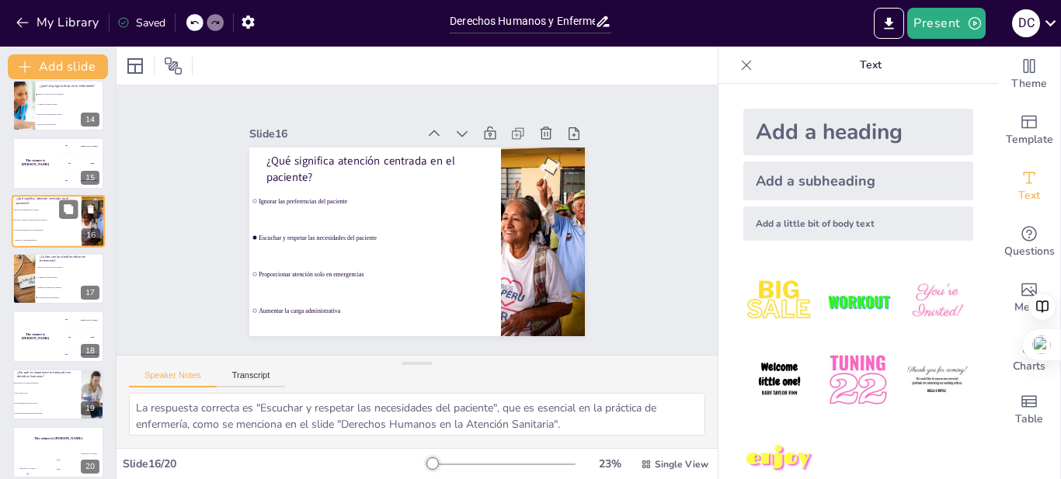
scroll to position [705, 0]
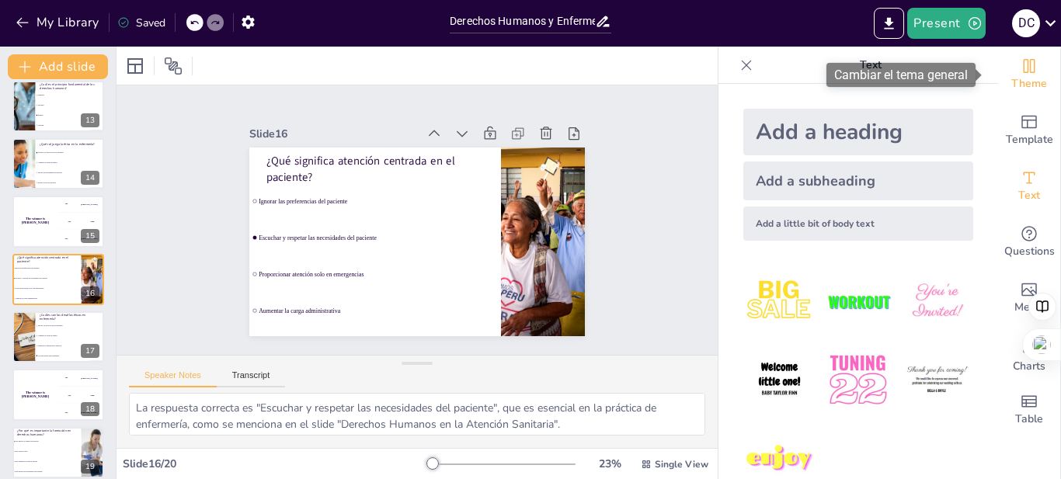
click at [1020, 73] on icon "Change the overall theme" at bounding box center [1029, 66] width 19 height 19
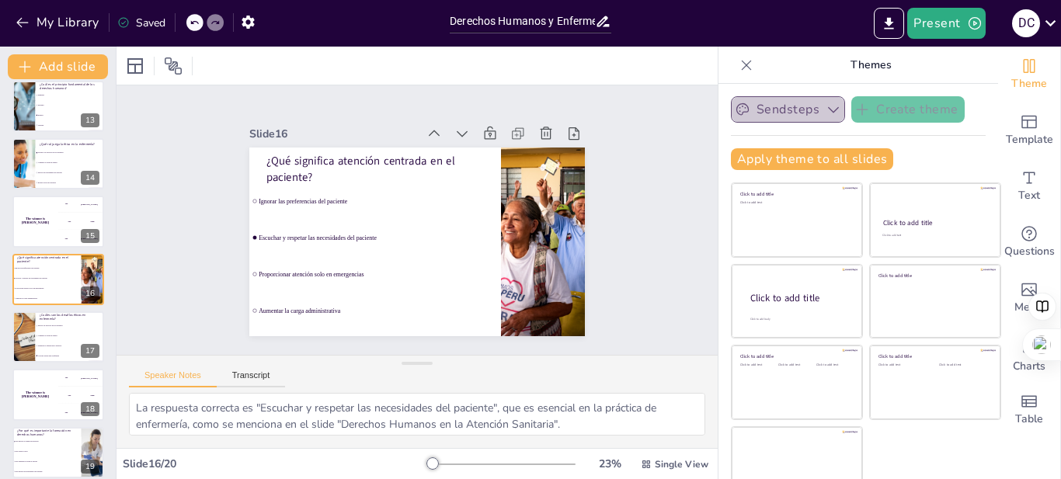
click at [826, 113] on icon "button" at bounding box center [834, 110] width 16 height 16
click at [927, 147] on div "Sendsteps Create theme Apply theme to all slides Click to add title Click to ad…" at bounding box center [858, 139] width 255 height 86
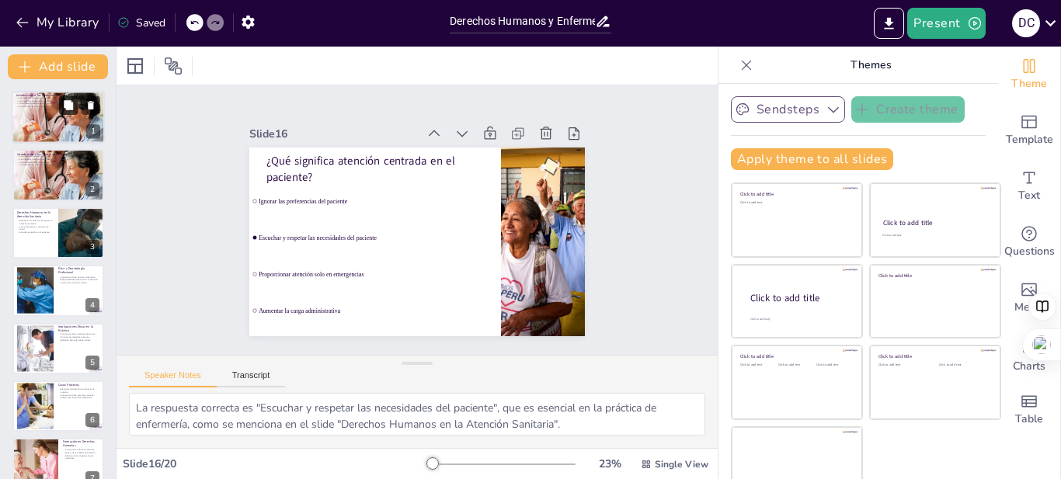
click at [71, 112] on button at bounding box center [68, 105] width 19 height 19
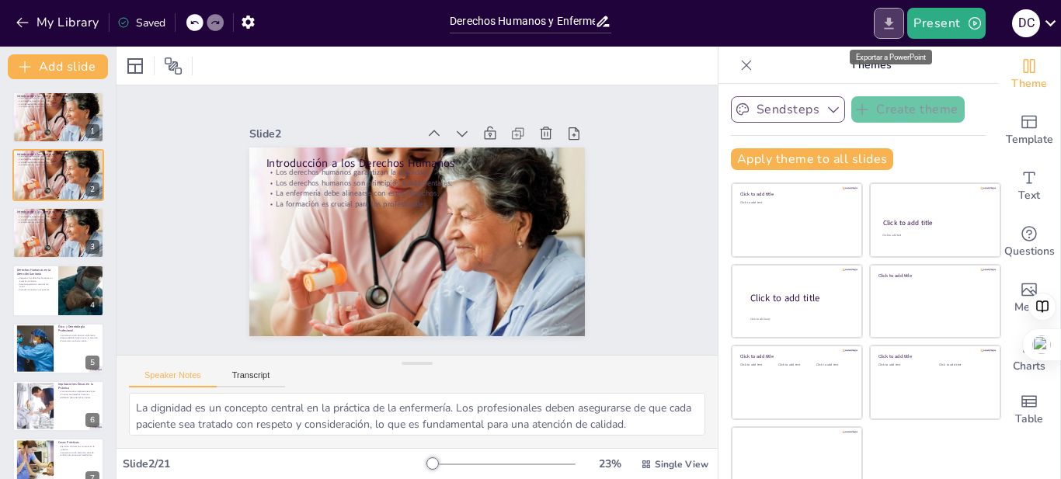
click at [881, 33] on button "Export to PowerPoint" at bounding box center [889, 23] width 30 height 31
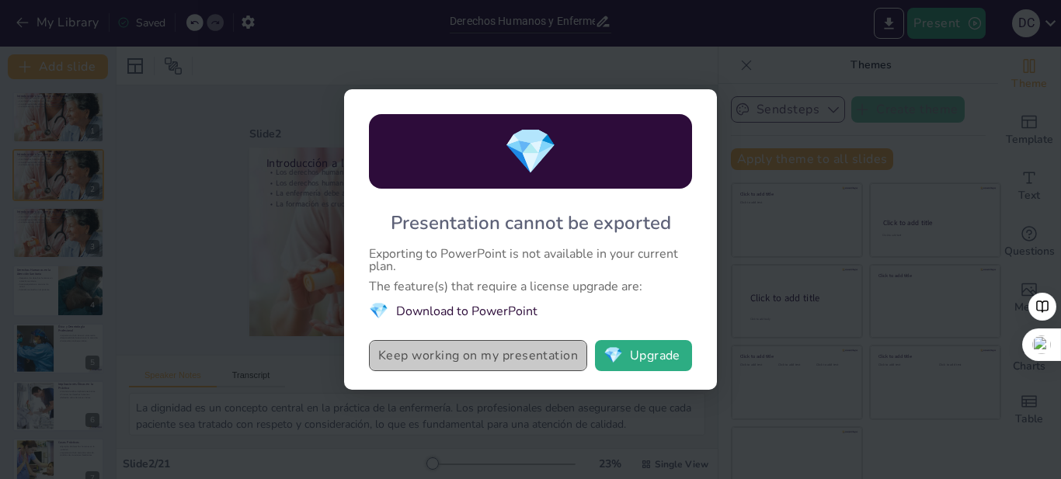
click at [514, 358] on button "Keep working on my presentation" at bounding box center [478, 355] width 218 height 31
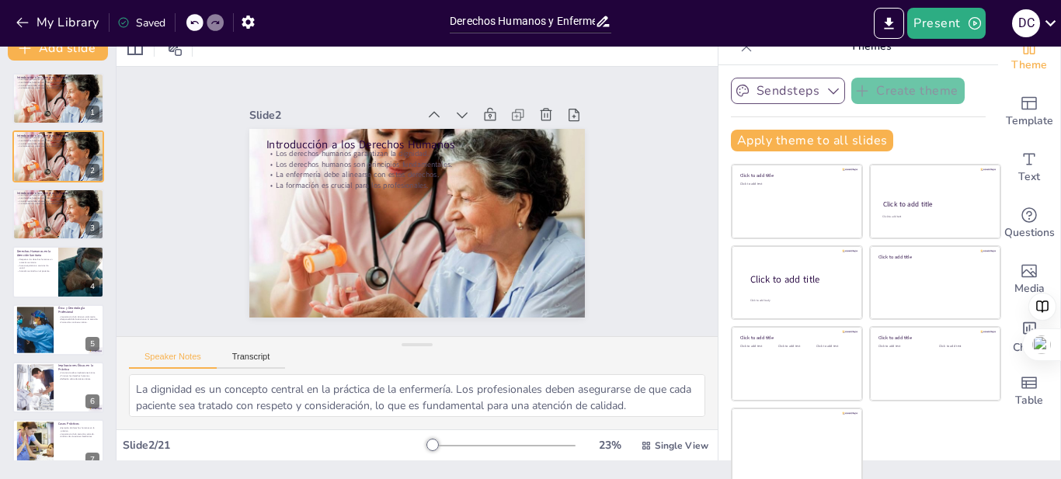
scroll to position [22, 0]
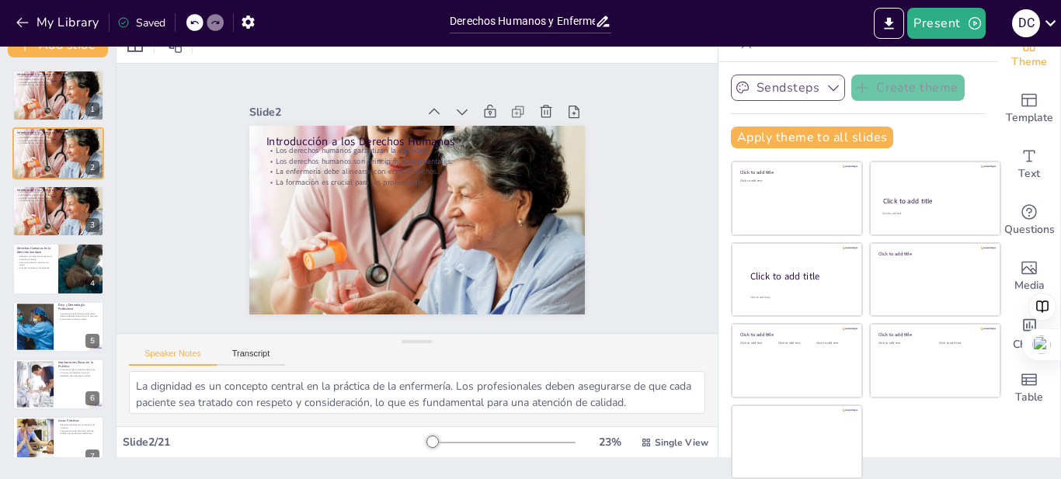
click at [196, 21] on icon at bounding box center [194, 22] width 9 height 9
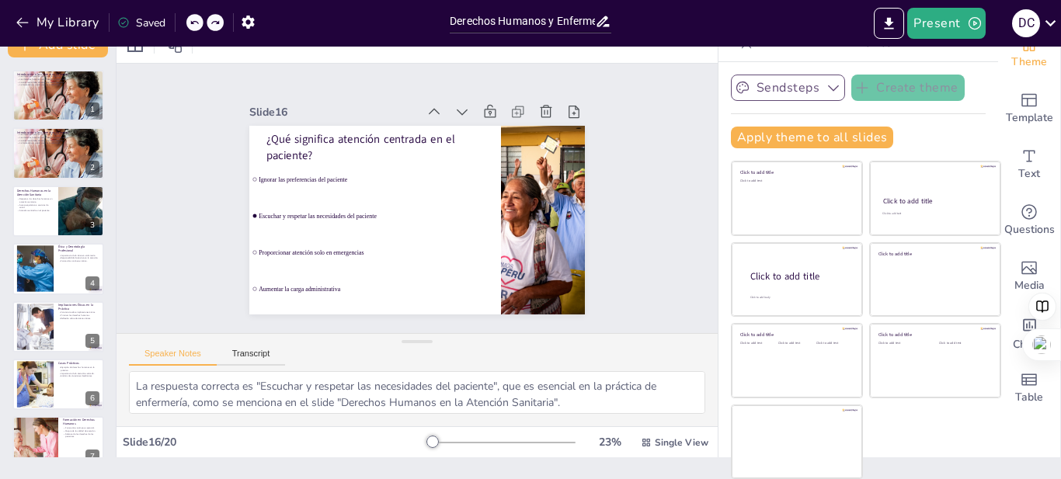
scroll to position [0, 0]
